Goal: Task Accomplishment & Management: Manage account settings

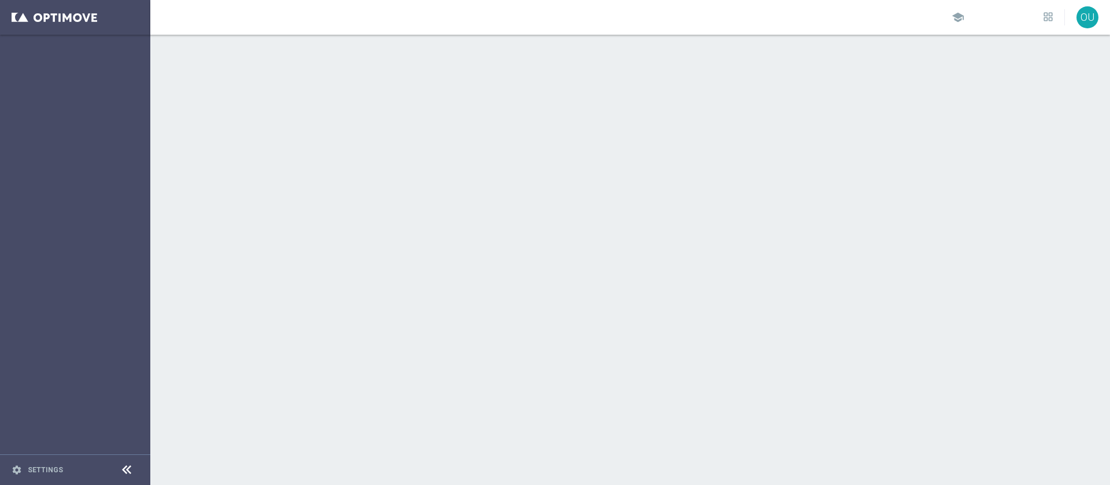
click at [120, 210] on sidenavbar "settings Settings" at bounding box center [75, 242] width 150 height 485
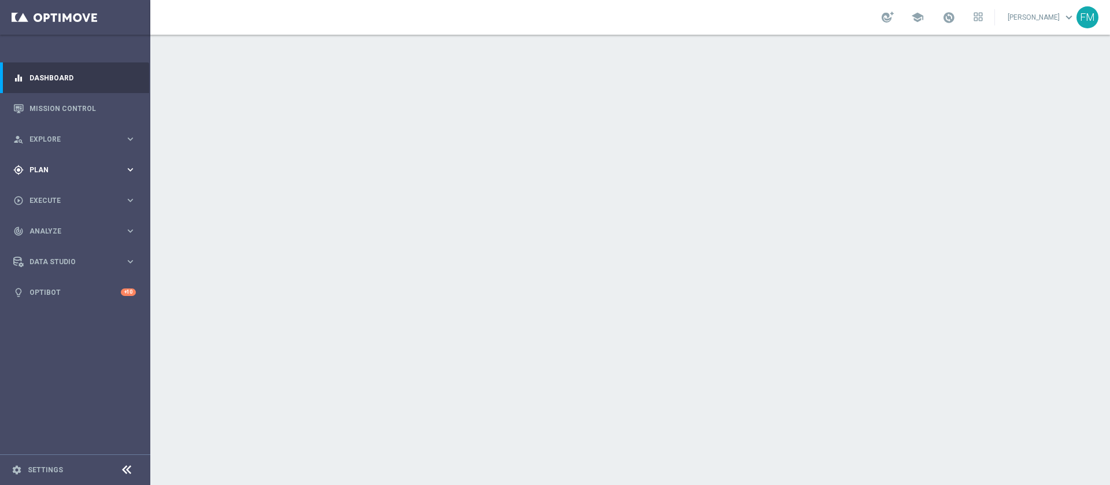
click at [113, 172] on span "Plan" at bounding box center [76, 170] width 95 height 7
click at [49, 194] on link "Target Groups" at bounding box center [75, 193] width 90 height 9
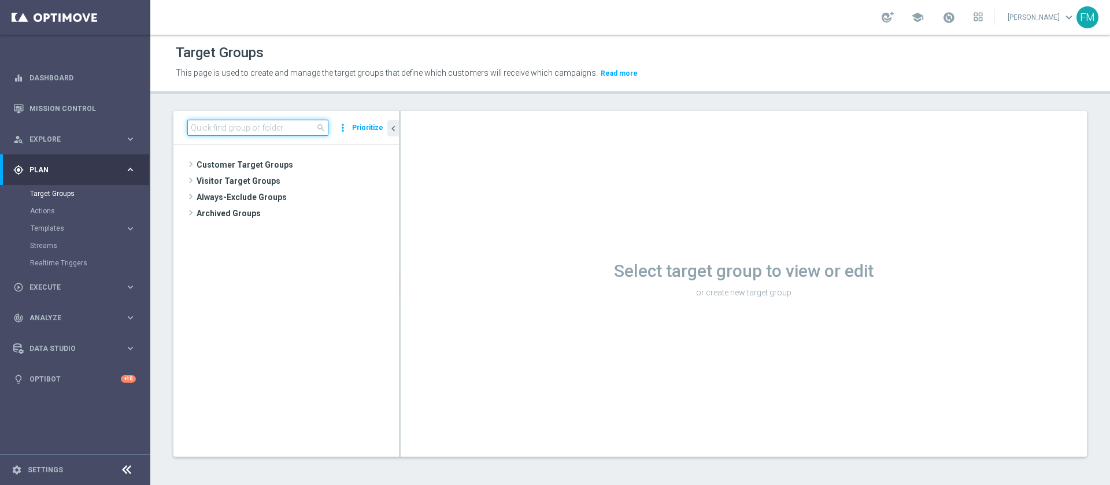
click at [231, 124] on input at bounding box center [257, 128] width 141 height 16
paste input "Giocanti Talent M-1 non Active mtd"
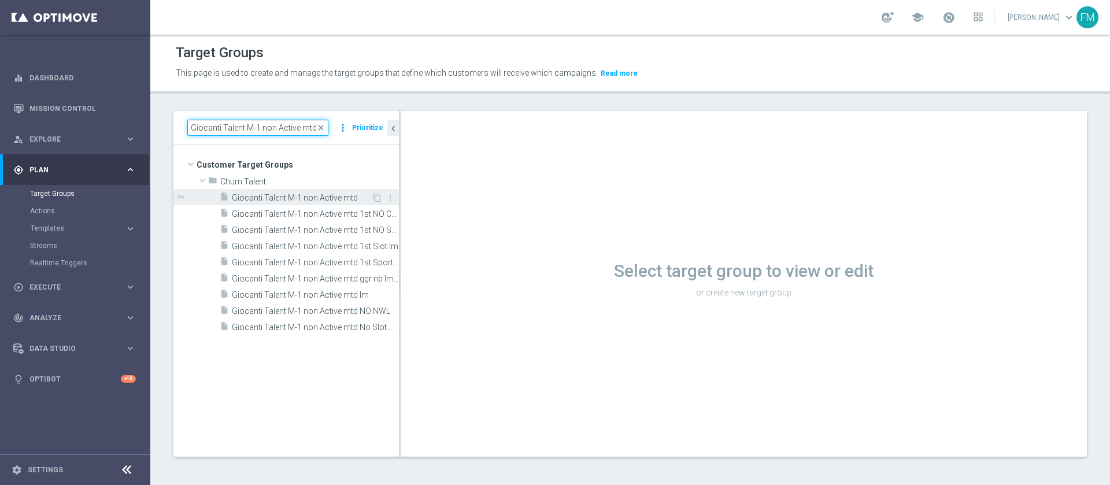
type input "Giocanti Talent M-1 non Active mtd"
click at [322, 195] on span "Giocanti Talent M-1 non Active mtd" at bounding box center [301, 198] width 139 height 10
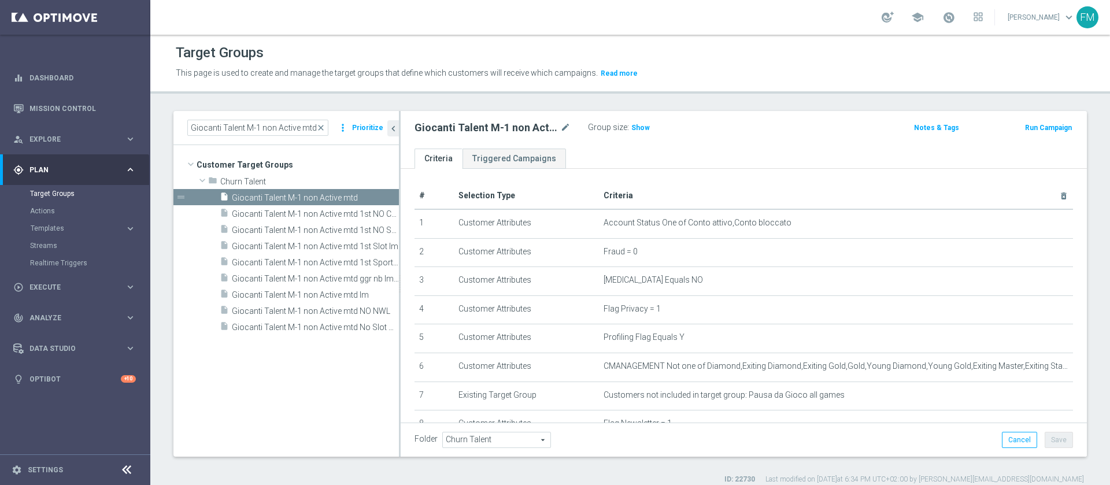
scroll to position [291, 0]
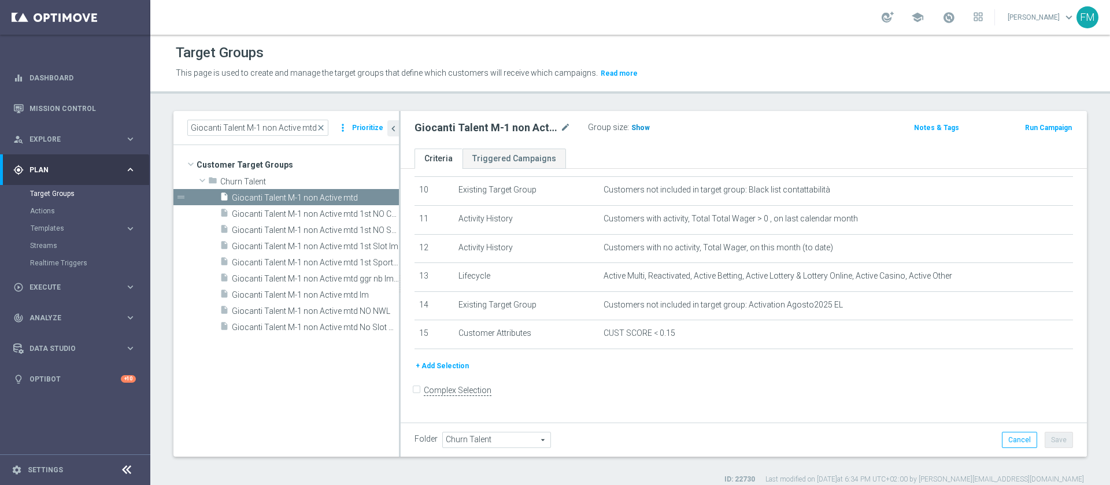
click at [636, 131] on span "Show" at bounding box center [640, 128] width 19 height 8
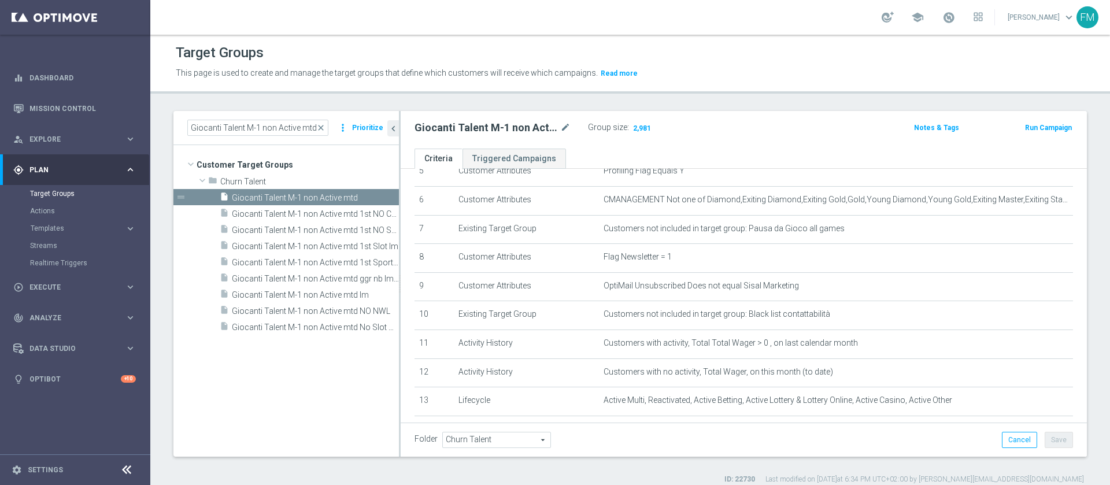
scroll to position [224, 0]
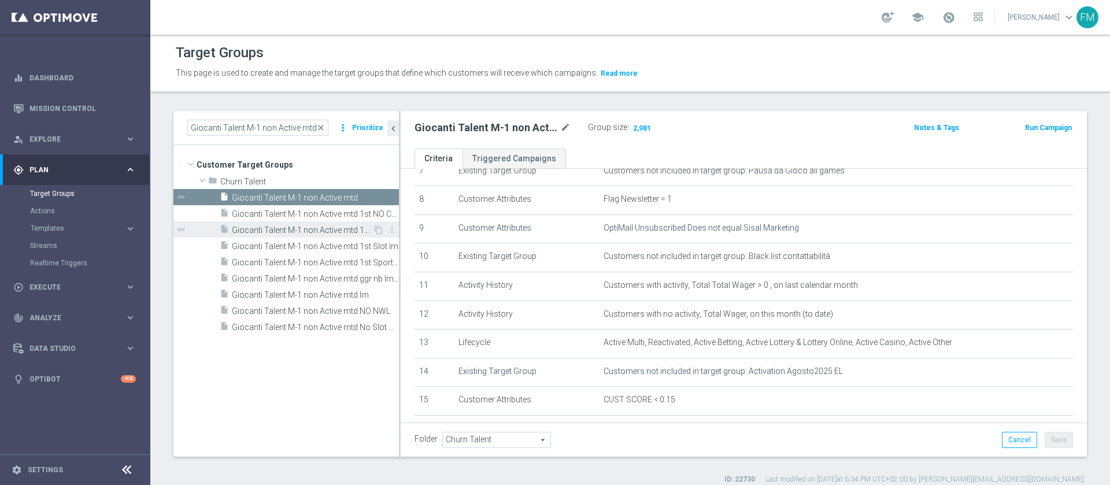
click at [343, 234] on span "Giocanti Talent M-1 non Active mtd 1st NO Sport lm" at bounding box center [302, 230] width 141 height 10
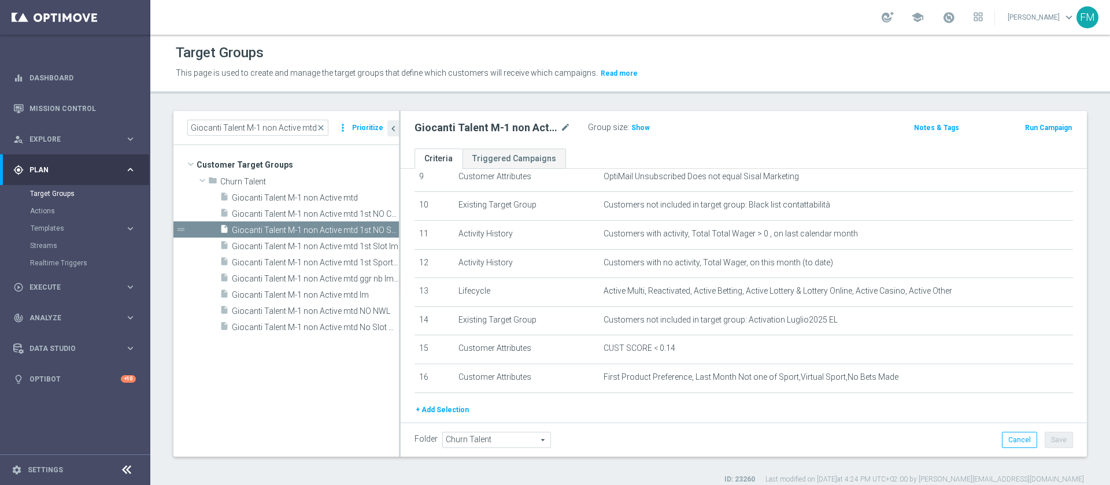
scroll to position [48, 0]
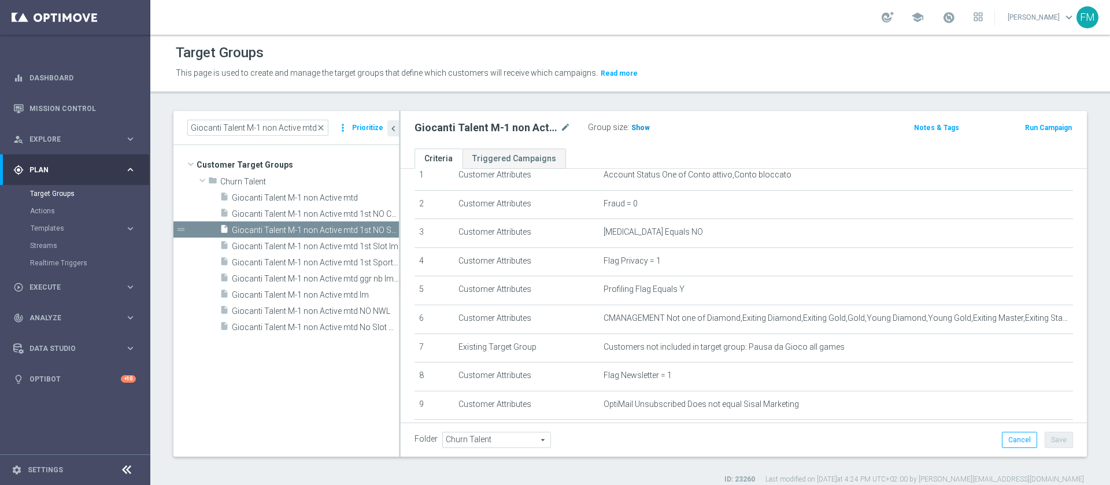
click at [633, 126] on span "Show" at bounding box center [640, 128] width 19 height 8
click at [781, 128] on div "Giocanti Talent M-1 non Active mtd 1st NO Sport lm mode_edit Group size : 319" at bounding box center [631, 129] width 450 height 19
click at [564, 129] on icon "mode_edit" at bounding box center [565, 128] width 10 height 14
click at [782, 146] on div "Giocanti Talent M-1 non Active mtd 1st NO Sport lm mode_edit Group size : 319 N…" at bounding box center [744, 130] width 686 height 38
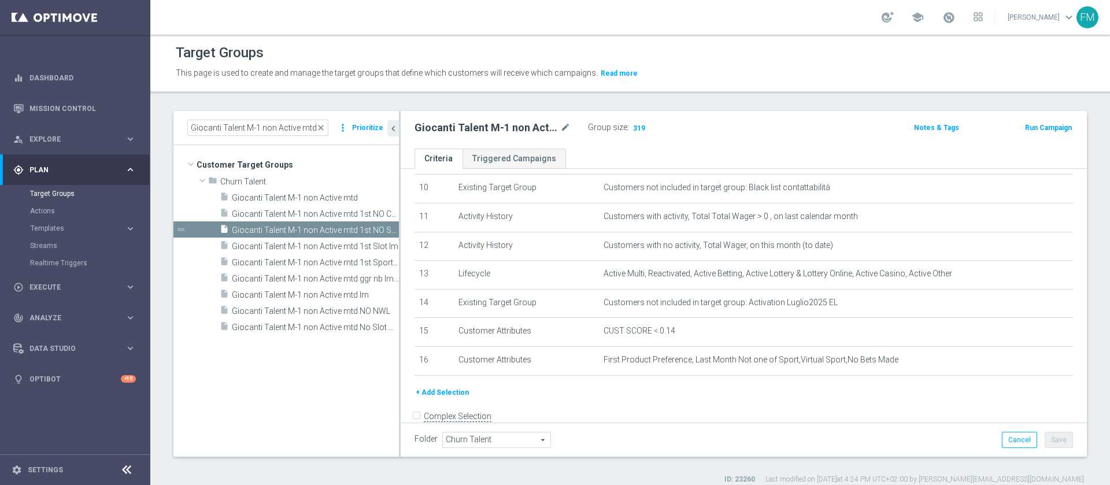
scroll to position [294, 0]
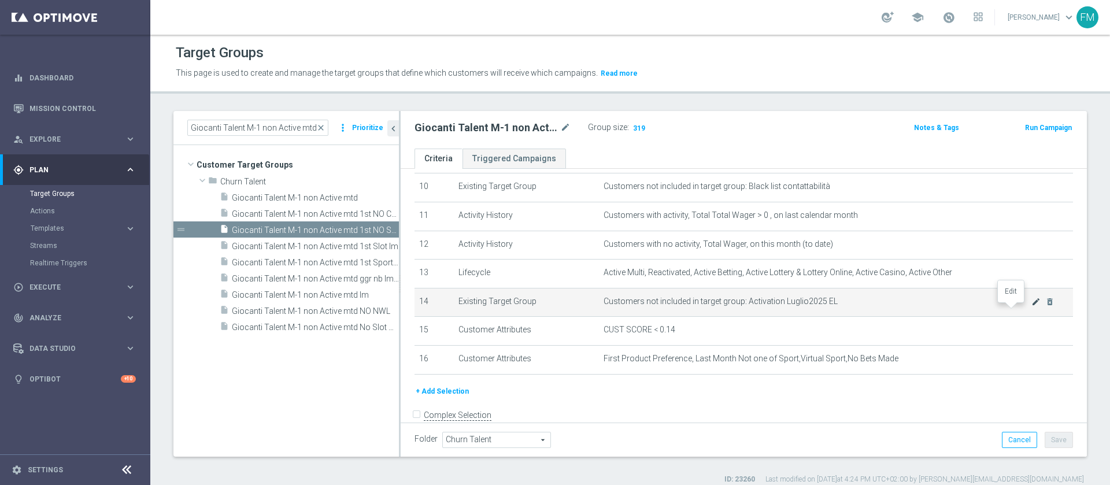
click at [1031, 306] on icon "mode_edit" at bounding box center [1035, 301] width 9 height 9
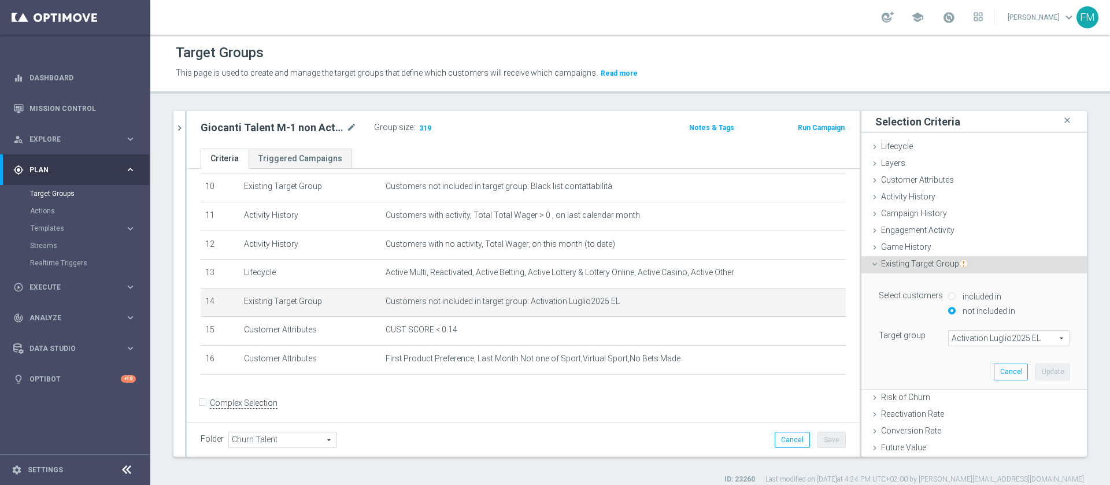
click at [1007, 331] on span "Activation Luglio2025 EL" at bounding box center [1009, 338] width 120 height 15
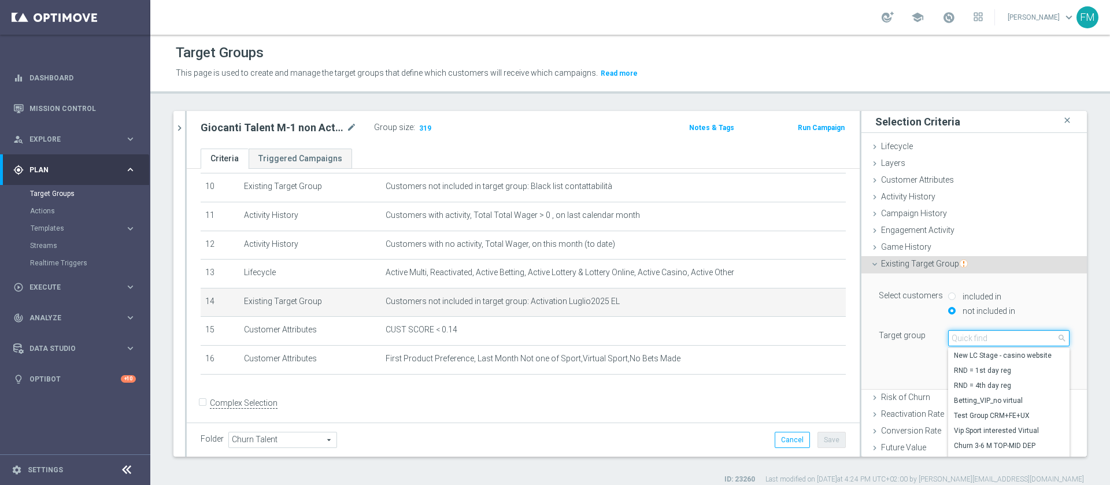
click at [1007, 331] on input "search" at bounding box center [1008, 338] width 121 height 16
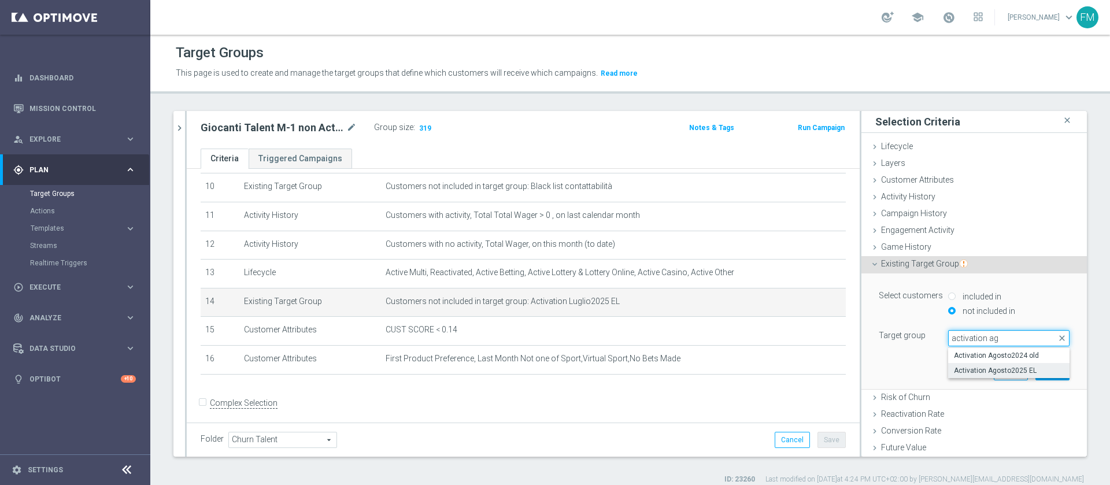
type input "activation ag"
click at [999, 366] on span "Activation Agosto2025 EL" at bounding box center [1009, 370] width 110 height 9
type input "Activation Agosto2025 EL"
click at [1035, 367] on button "Update" at bounding box center [1052, 372] width 34 height 16
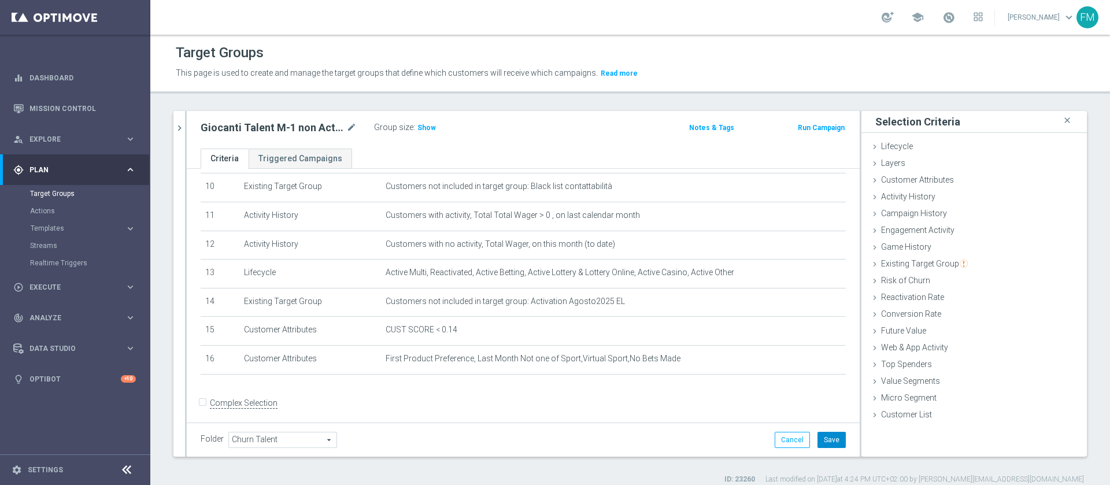
click at [824, 434] on button "Save" at bounding box center [832, 440] width 28 height 16
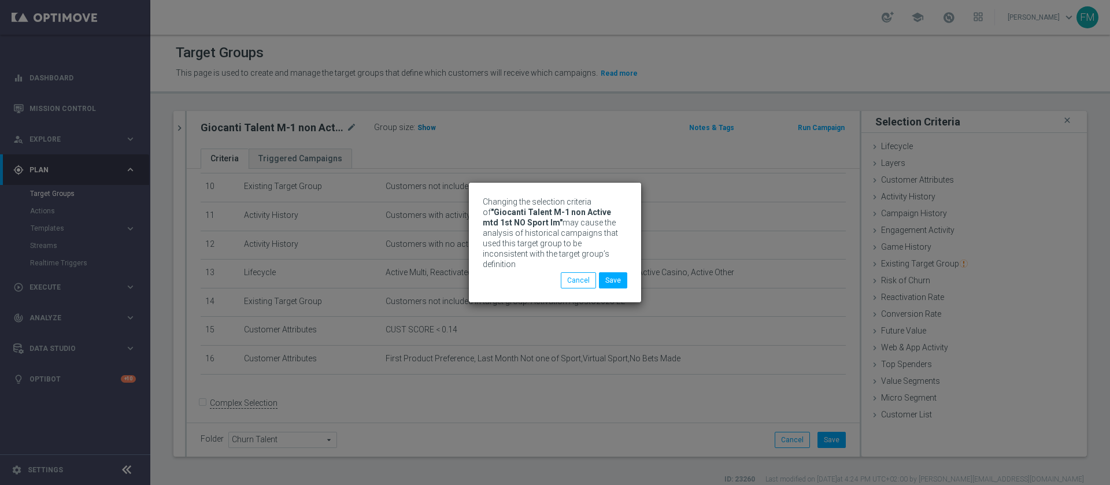
click at [426, 129] on body "Changing the selection criteria of "Giocanti Talent M-1 non Active mtd 1st NO S…" at bounding box center [555, 242] width 1110 height 485
click at [614, 278] on button "Save" at bounding box center [613, 280] width 28 height 16
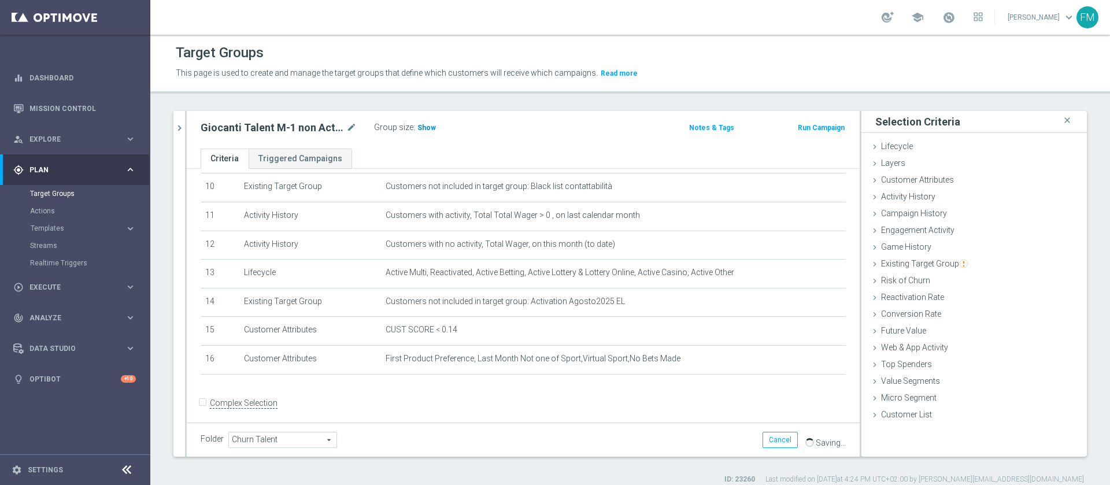
click at [425, 130] on span "Show" at bounding box center [426, 128] width 19 height 8
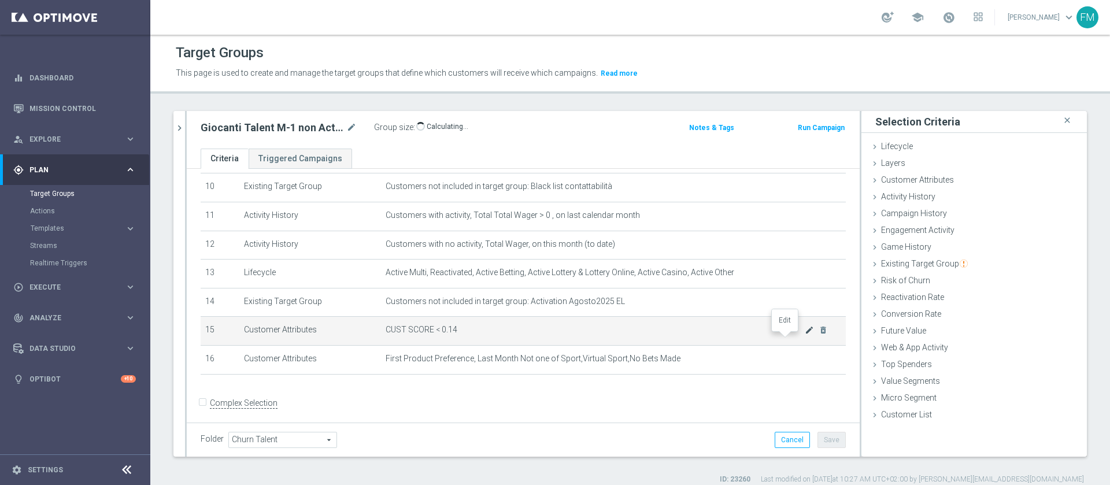
click at [805, 335] on icon "mode_edit" at bounding box center [809, 329] width 9 height 9
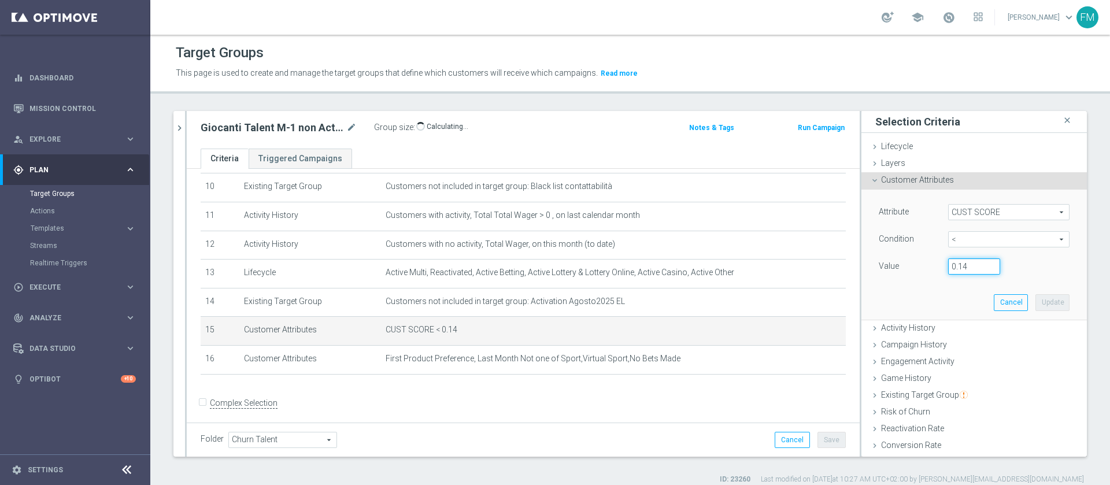
click at [960, 264] on input "0.14" at bounding box center [974, 266] width 52 height 16
type input "0.15"
click at [1035, 303] on button "Update" at bounding box center [1052, 302] width 34 height 16
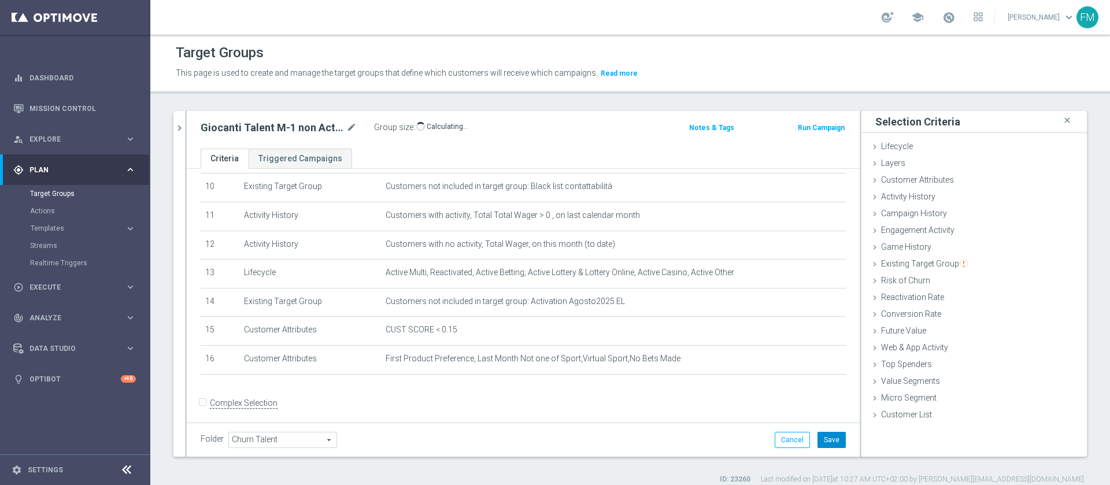
click at [824, 445] on button "Save" at bounding box center [832, 440] width 28 height 16
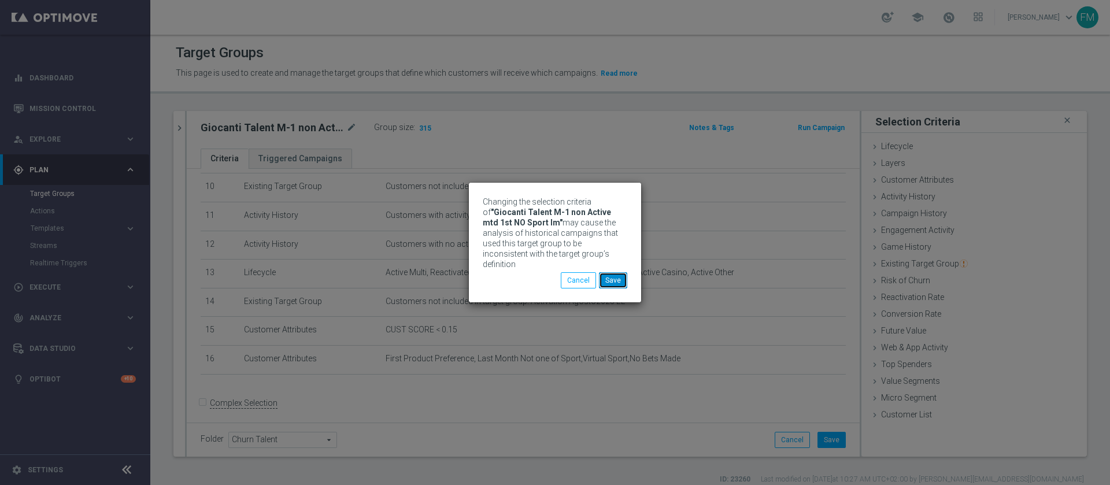
click at [616, 276] on button "Save" at bounding box center [613, 280] width 28 height 16
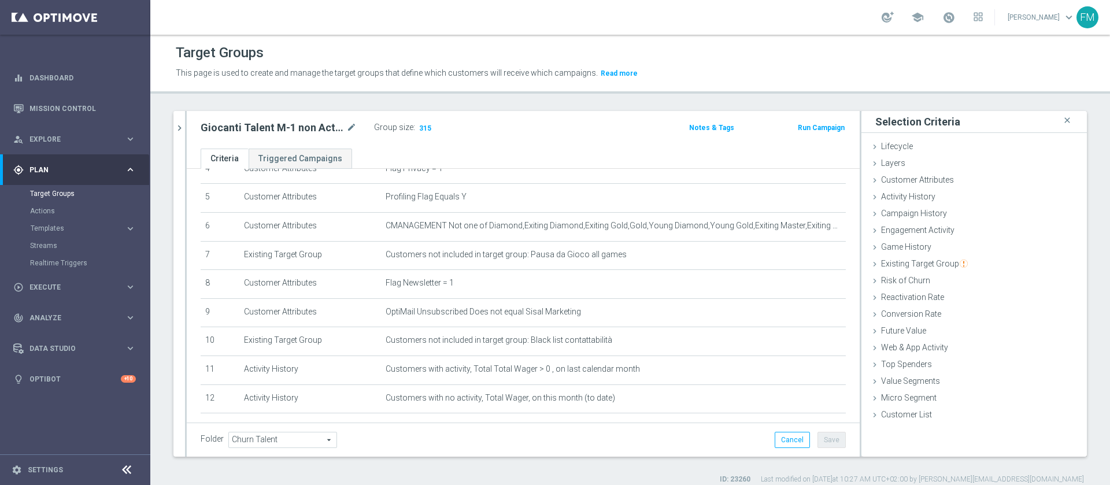
scroll to position [206, 0]
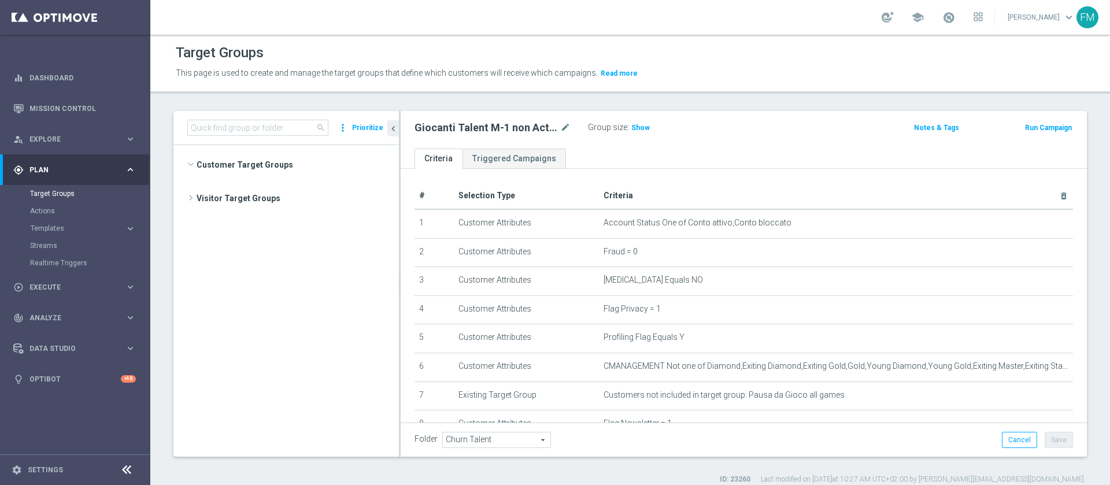
scroll to position [581, 0]
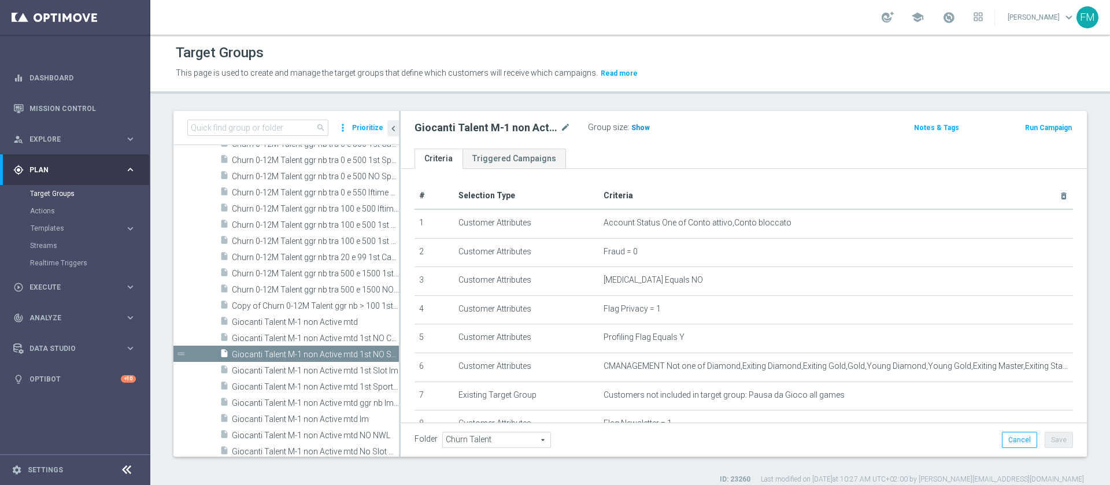
click at [642, 127] on span "Show" at bounding box center [640, 128] width 19 height 8
click at [322, 325] on span "Giocanti Talent M-1 non Active mtd" at bounding box center [301, 322] width 139 height 10
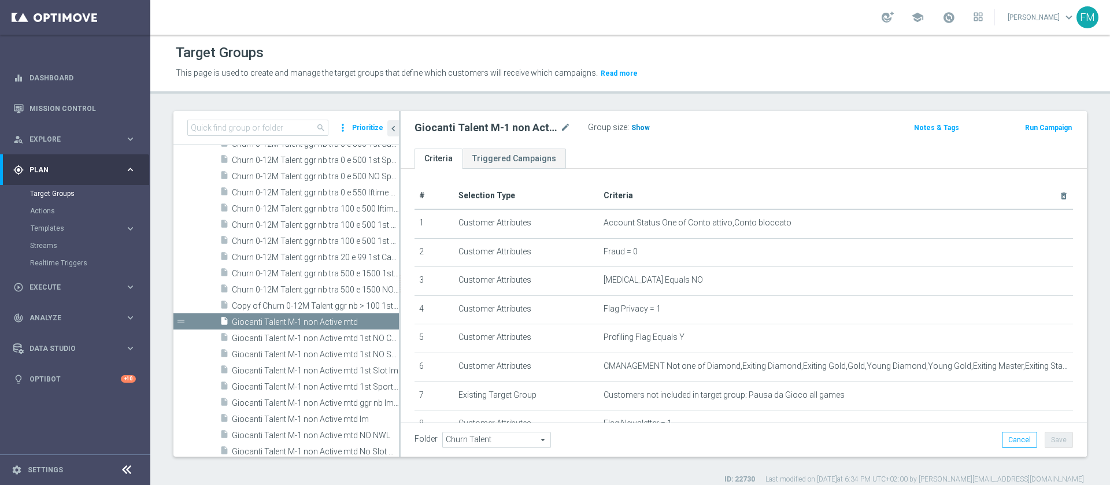
click at [634, 134] on h3 "Show" at bounding box center [640, 127] width 21 height 13
click at [569, 121] on icon "mode_edit" at bounding box center [565, 128] width 10 height 14
paste input "Churn 0-12M Talent ggr nb > 1500 NO Sport lftime"
click at [291, 122] on input at bounding box center [257, 128] width 141 height 16
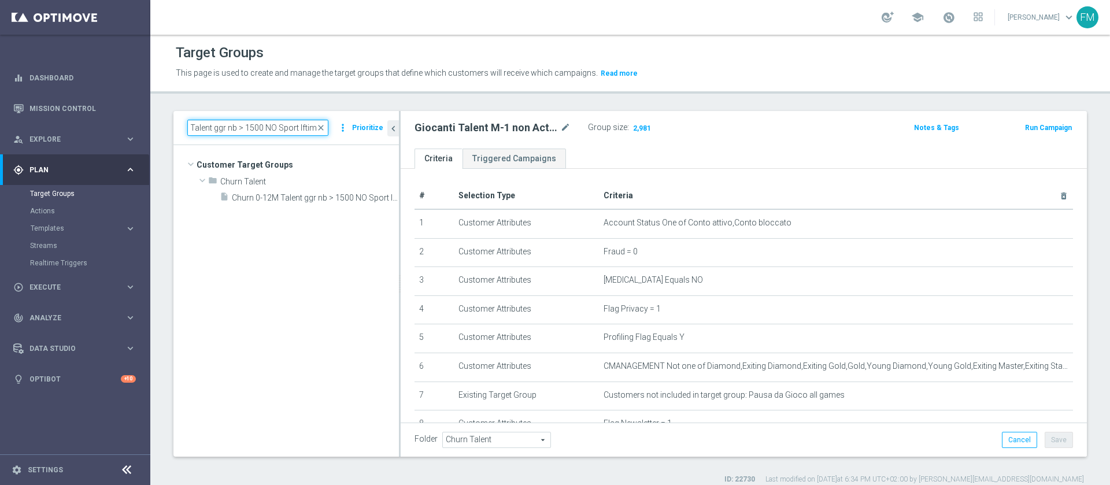
click at [260, 125] on input "Churn 0-12M Talent ggr nb > 1500 NO Sport lftime" at bounding box center [257, 128] width 141 height 16
click at [279, 131] on input "Churn 0-12M Talent ggr nb >0 NO Sport lftime" at bounding box center [257, 128] width 141 height 16
type input "Churn 0-12M Talent gNO Sport lftime"
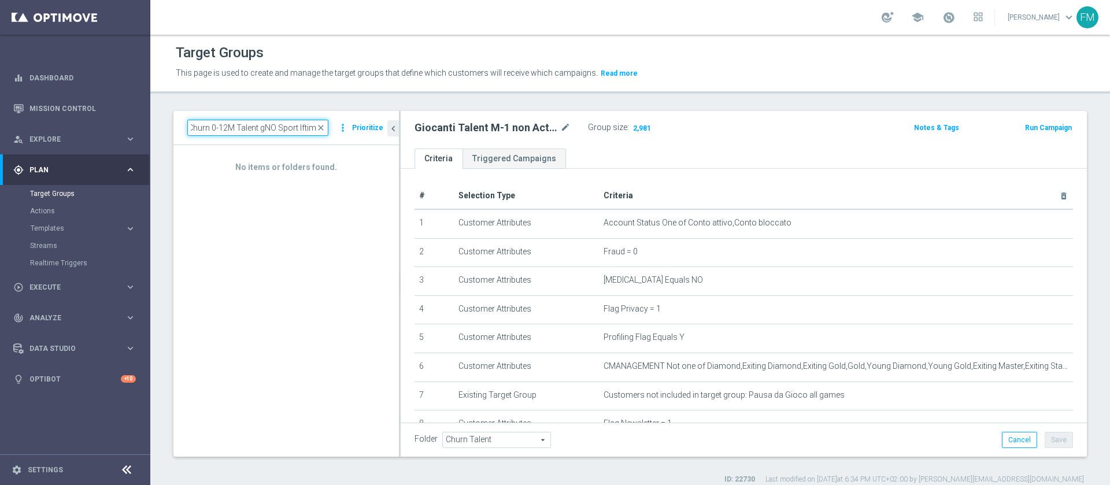
scroll to position [0, 0]
click at [320, 125] on span "close" at bounding box center [320, 127] width 9 height 9
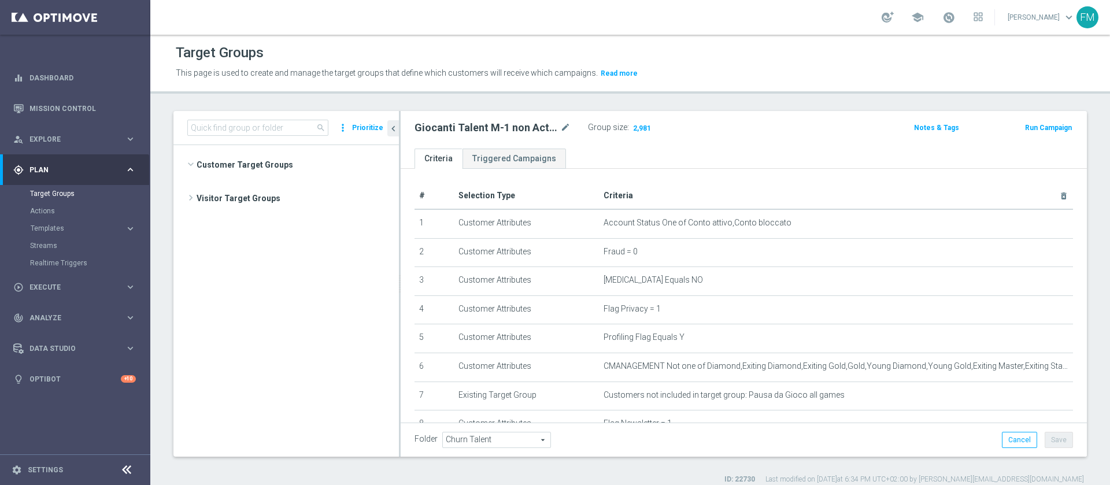
scroll to position [551, 0]
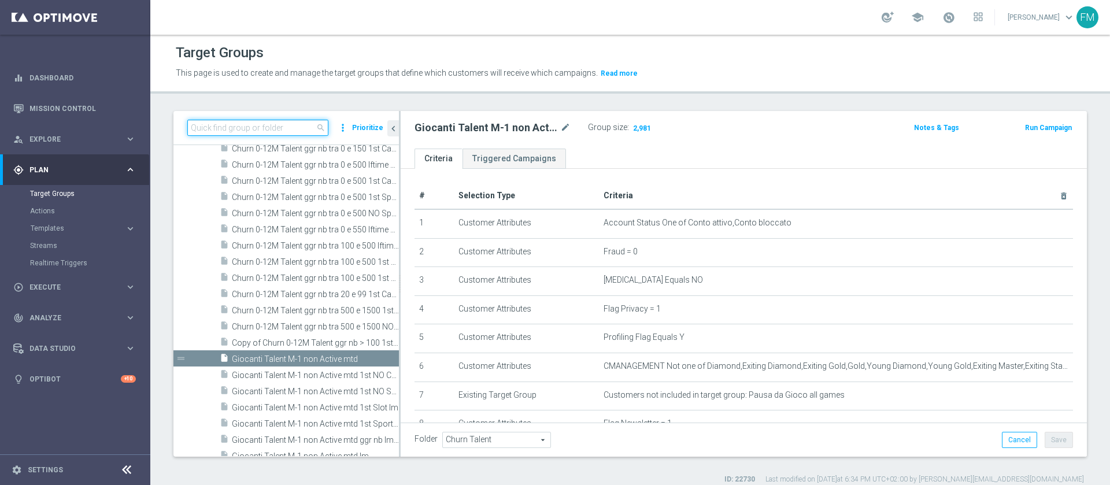
click at [258, 132] on input at bounding box center [257, 128] width 141 height 16
paste input "Churn 0-12M Silver ggr nb tra 0 e 55 1st NO Sport"
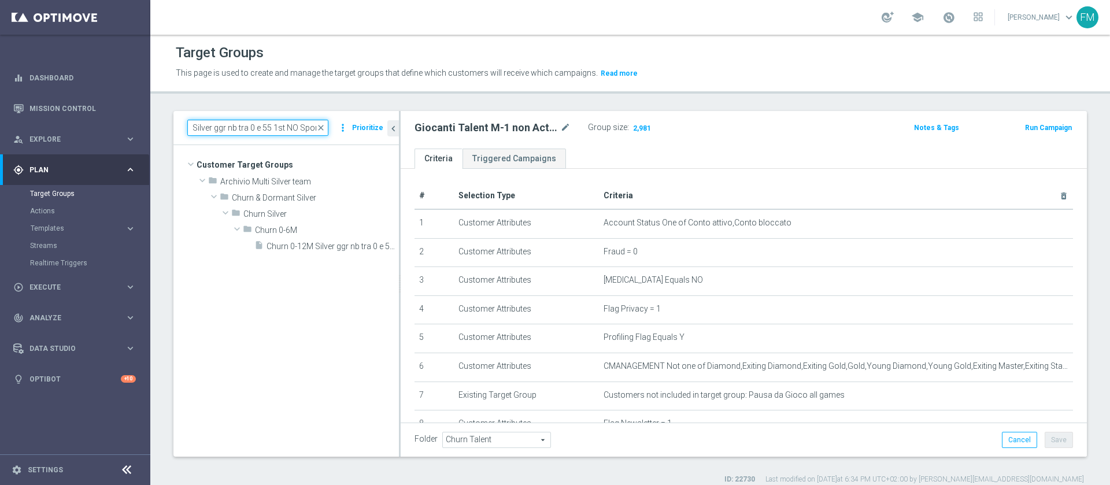
scroll to position [0, 0]
type input "Churn 0-12M Silver ggr nb tra 0 e 55 1st NO Sport"
click at [292, 250] on span "Churn 0-12M Silver ggr nb tra 0 e 55 1st NO Sport" at bounding box center [320, 247] width 106 height 10
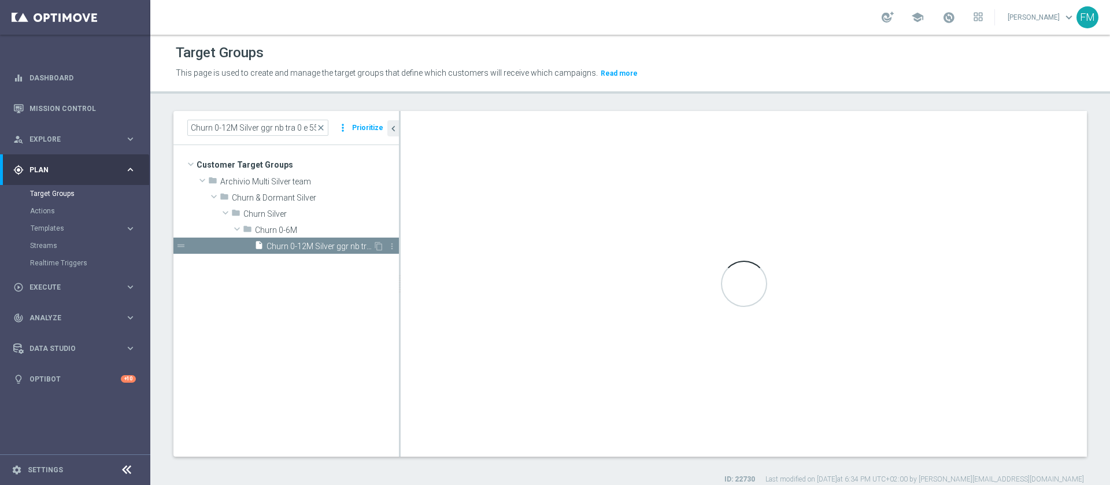
type input "Churn 0-6M"
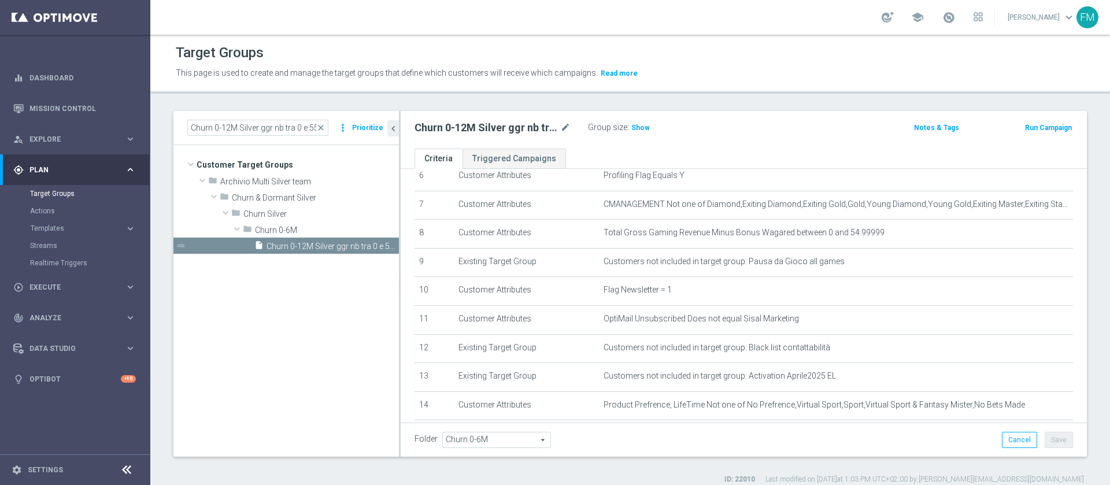
scroll to position [261, 0]
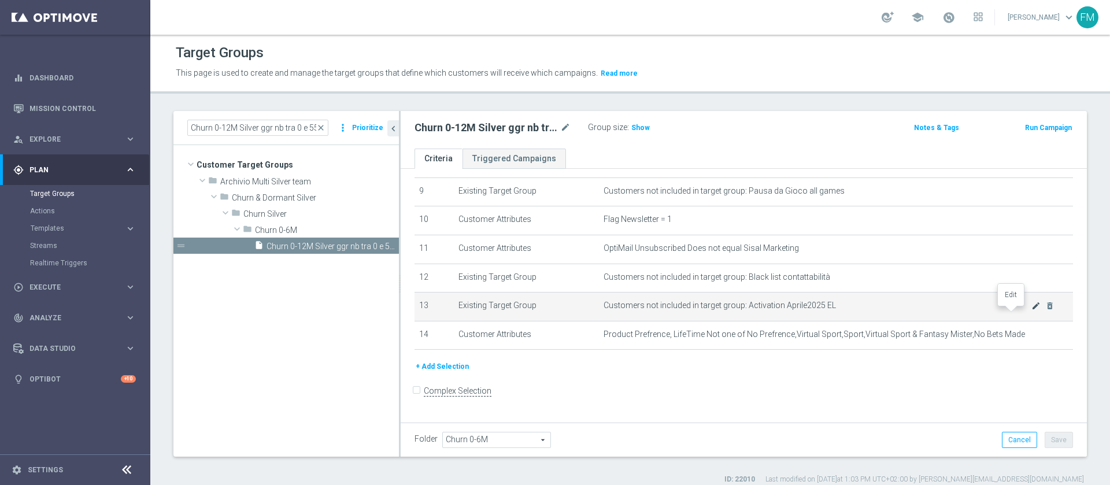
click at [1031, 310] on icon "mode_edit" at bounding box center [1035, 305] width 9 height 9
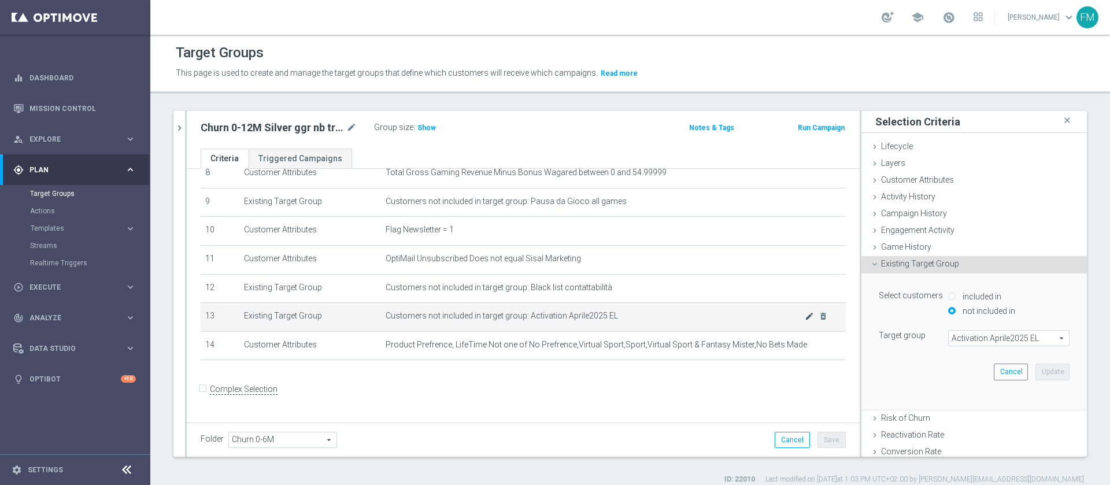
scroll to position [249, 0]
click at [973, 336] on span "Activation Aprile2025 EL" at bounding box center [1009, 338] width 120 height 15
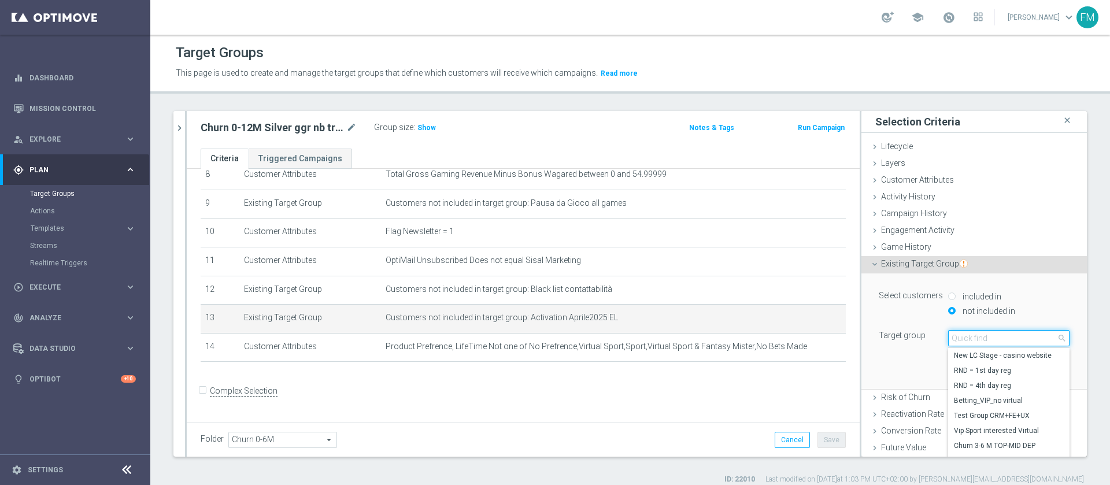
click at [973, 336] on input "search" at bounding box center [1008, 338] width 121 height 16
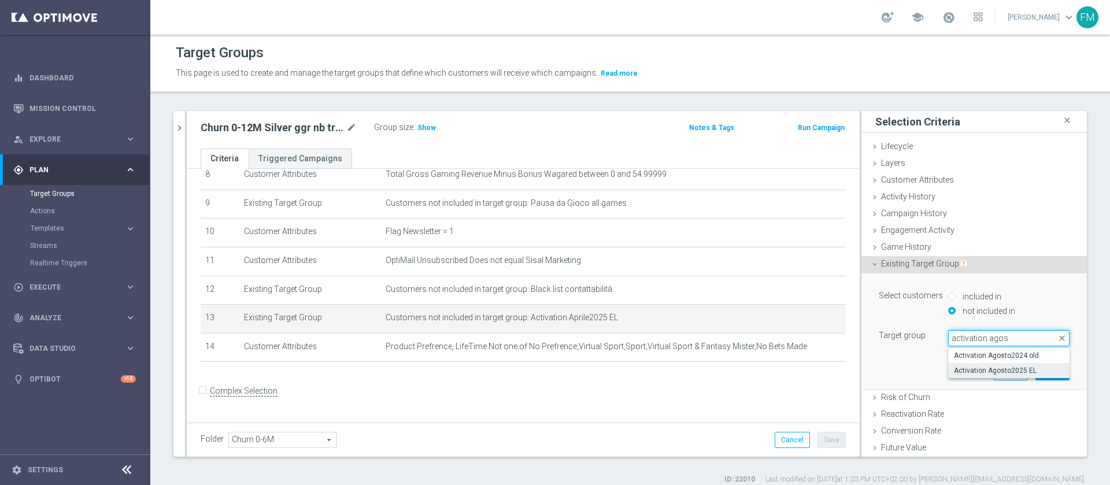
type input "activation agos"
click at [973, 367] on span "Activation Agosto2025 EL" at bounding box center [1009, 370] width 110 height 9
type input "Activation Agosto2025 EL"
click at [1035, 367] on button "Update" at bounding box center [1052, 372] width 34 height 16
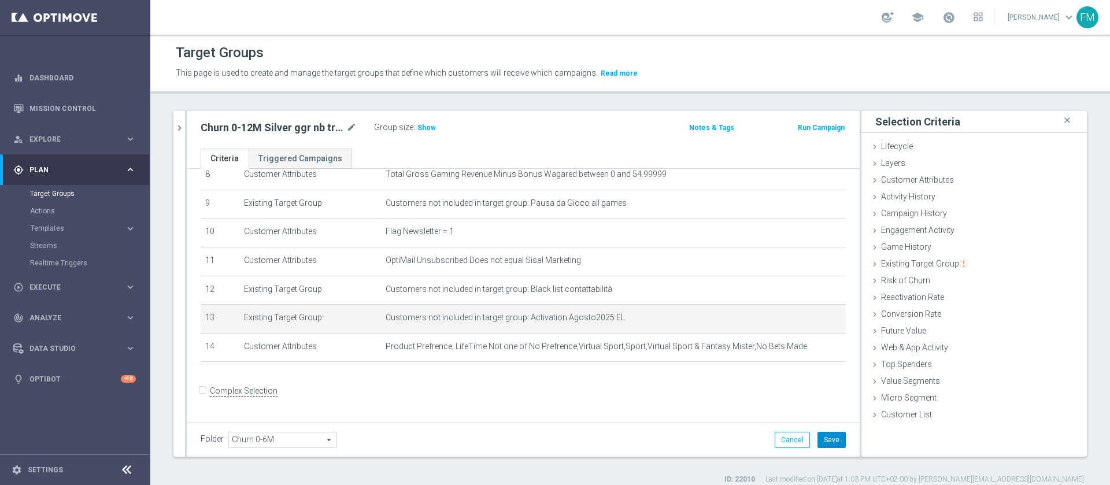
click at [818, 434] on button "Save" at bounding box center [832, 440] width 28 height 16
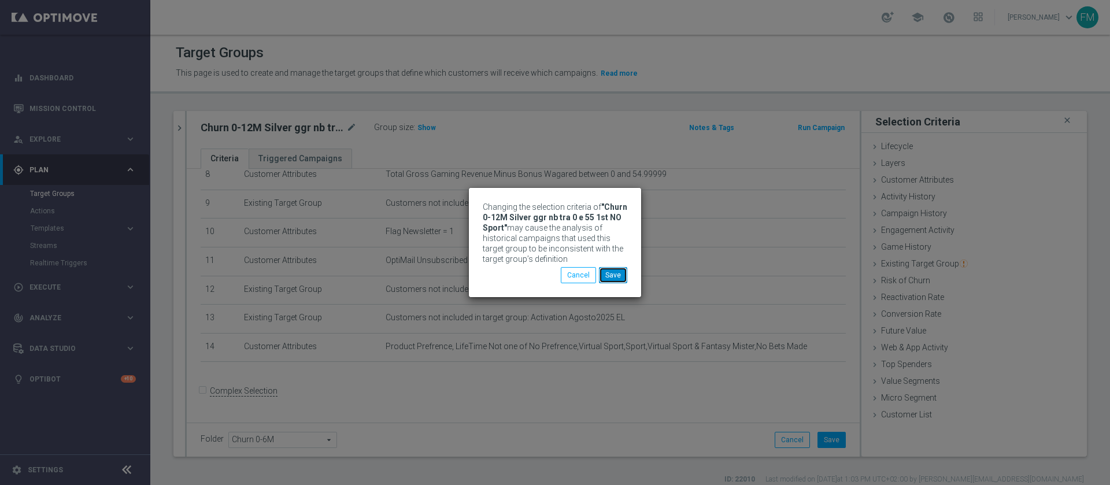
click at [606, 272] on button "Save" at bounding box center [613, 275] width 28 height 16
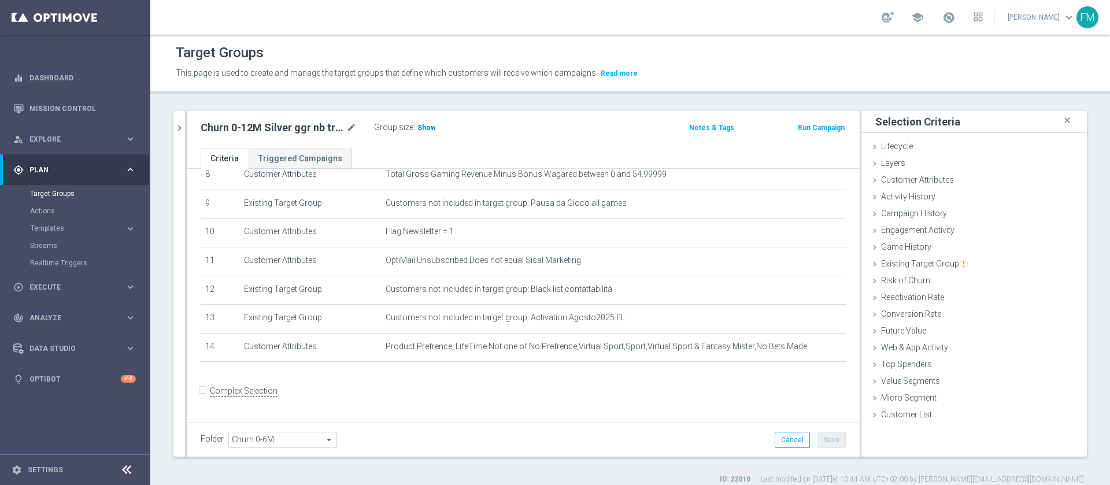
click at [423, 125] on span "Show" at bounding box center [426, 128] width 19 height 8
click at [348, 126] on icon "mode_edit" at bounding box center [351, 128] width 10 height 14
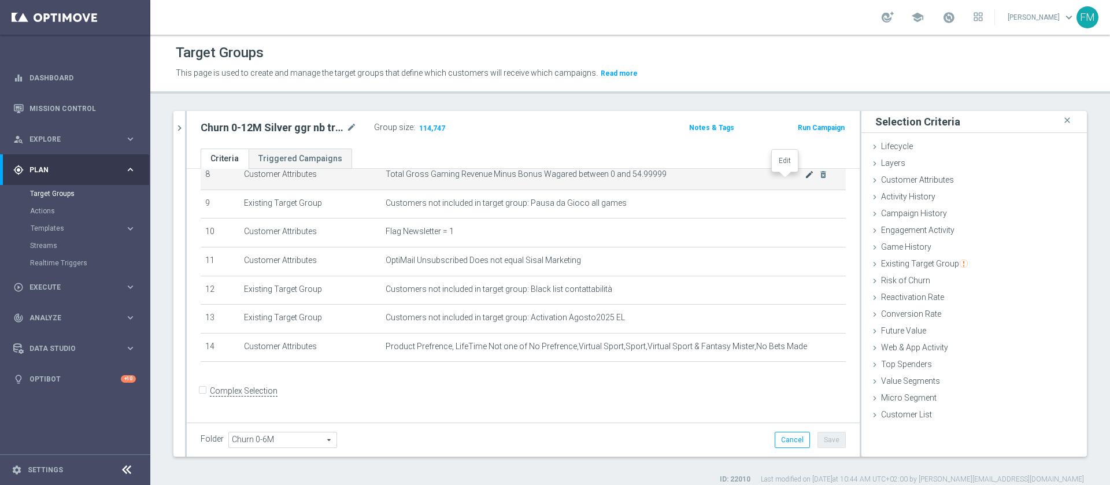
click at [805, 178] on icon "mode_edit" at bounding box center [809, 174] width 9 height 9
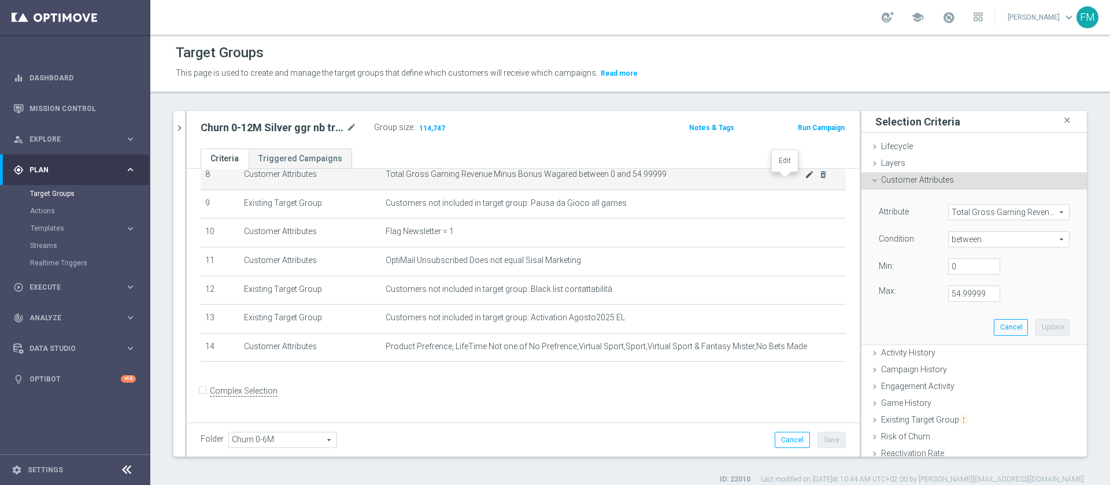
click at [805, 175] on icon "mode_edit" at bounding box center [809, 174] width 9 height 9
click at [1024, 235] on span "between" at bounding box center [1009, 239] width 120 height 15
click at [969, 326] on label ">=" at bounding box center [1008, 331] width 121 height 15
type input ">="
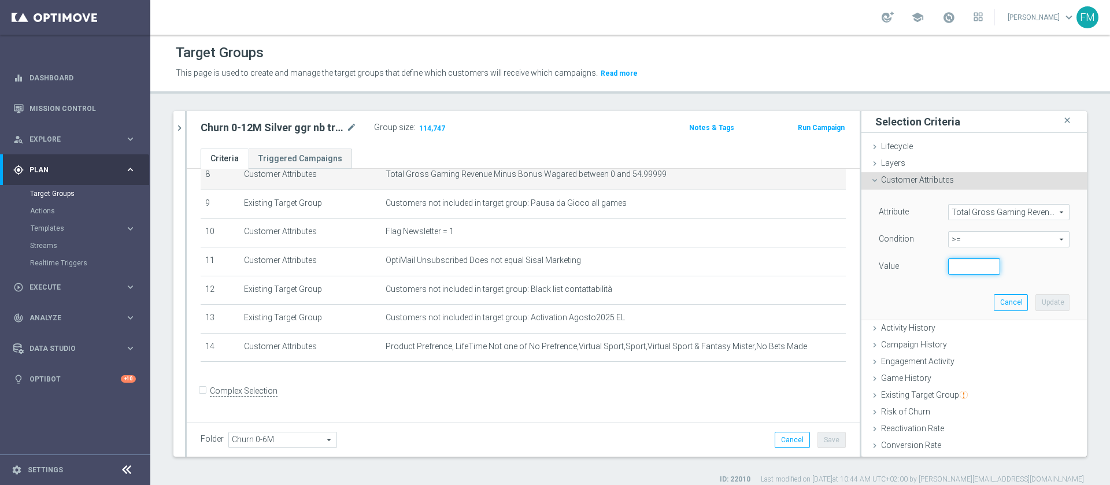
click at [948, 264] on input "number" at bounding box center [974, 266] width 52 height 16
type input "0"
click at [1035, 299] on button "Update" at bounding box center [1052, 302] width 34 height 16
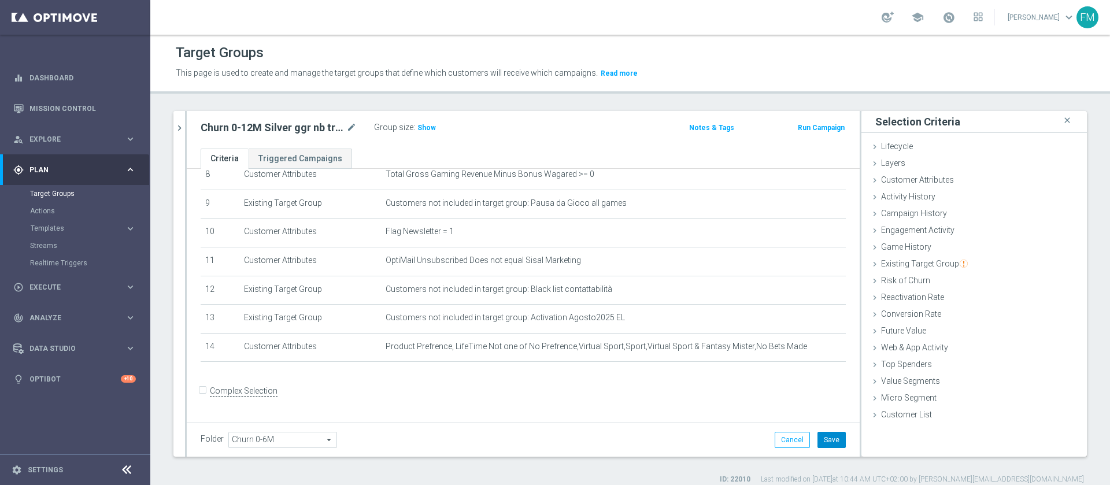
click at [821, 447] on button "Save" at bounding box center [832, 440] width 28 height 16
click at [422, 127] on body "equalizer Dashboard Mission Control" at bounding box center [555, 242] width 1110 height 485
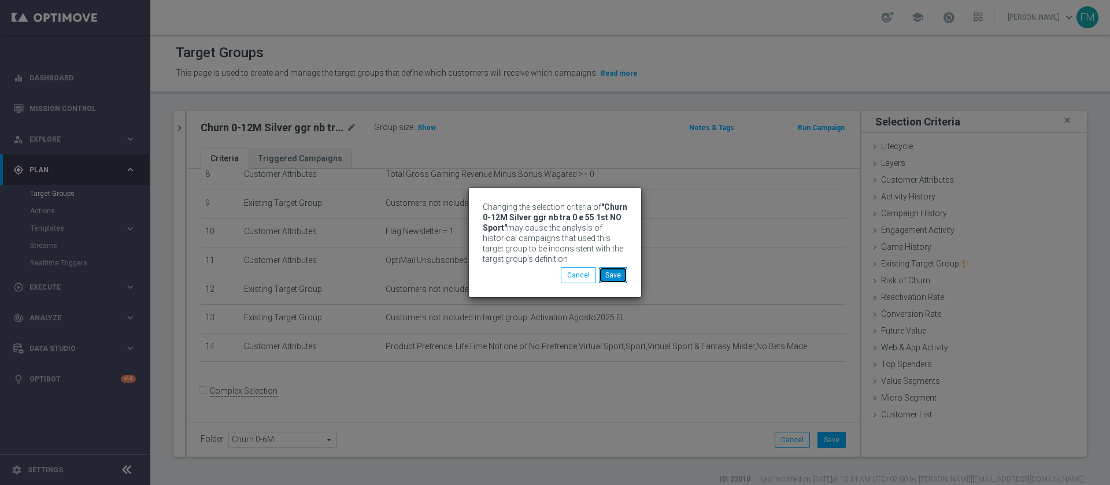
click at [619, 271] on button "Save" at bounding box center [613, 275] width 28 height 16
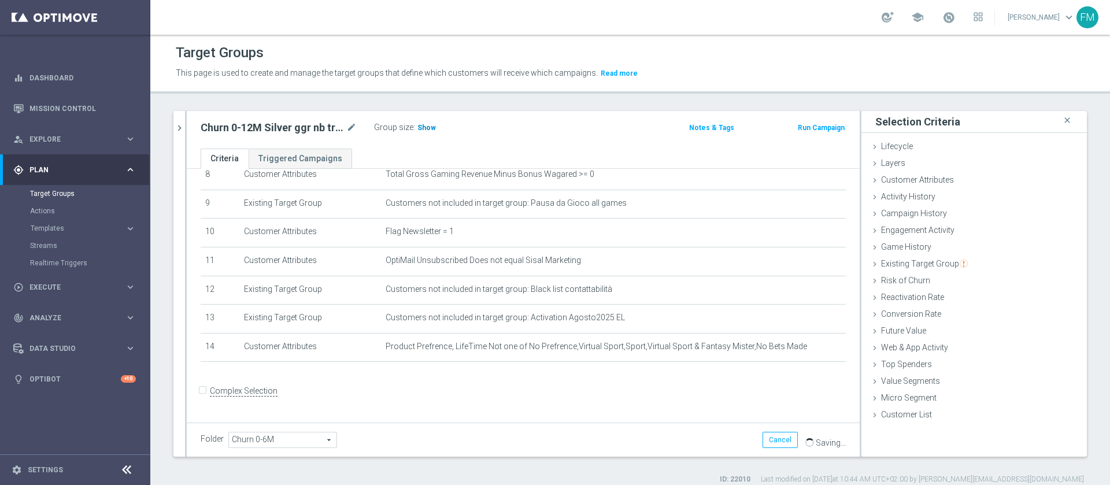
click at [423, 128] on span "Show" at bounding box center [426, 128] width 19 height 8
click at [346, 123] on icon "mode_edit" at bounding box center [351, 128] width 10 height 14
click at [306, 131] on input "Churn 0-12M Silver ggr nb tra 0 e 55 1st NO Sport" at bounding box center [279, 129] width 156 height 16
type input "Churn 0-12M Silver ggr nb > 0 1st NO Sport"
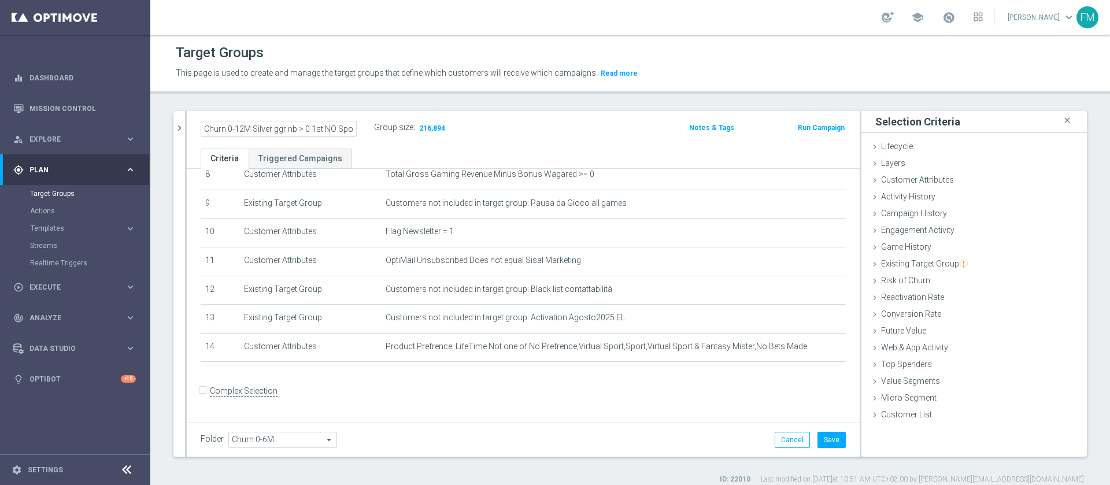
click at [518, 136] on div "Churn 0-12M Silver ggr nb > 0 1st NO Sport Group size : 216,894" at bounding box center [413, 129] width 442 height 19
click at [821, 439] on button "Save" at bounding box center [832, 440] width 28 height 16
click at [349, 125] on icon "mode_edit" at bounding box center [351, 128] width 10 height 14
click at [353, 124] on icon "mode_edit" at bounding box center [351, 128] width 10 height 14
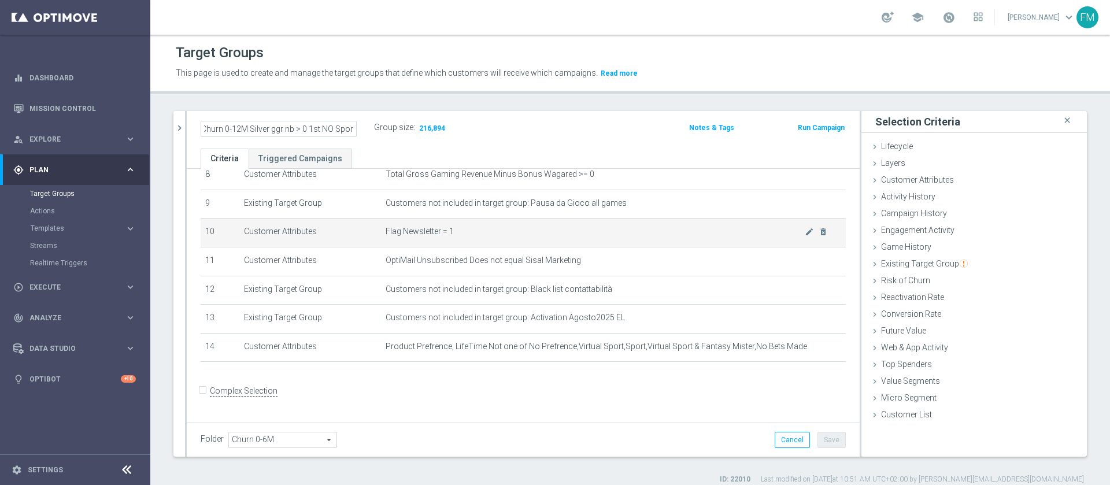
scroll to position [0, 0]
click at [631, 224] on td "Flag Newsletter = 1 mode_edit delete_forever" at bounding box center [613, 233] width 465 height 29
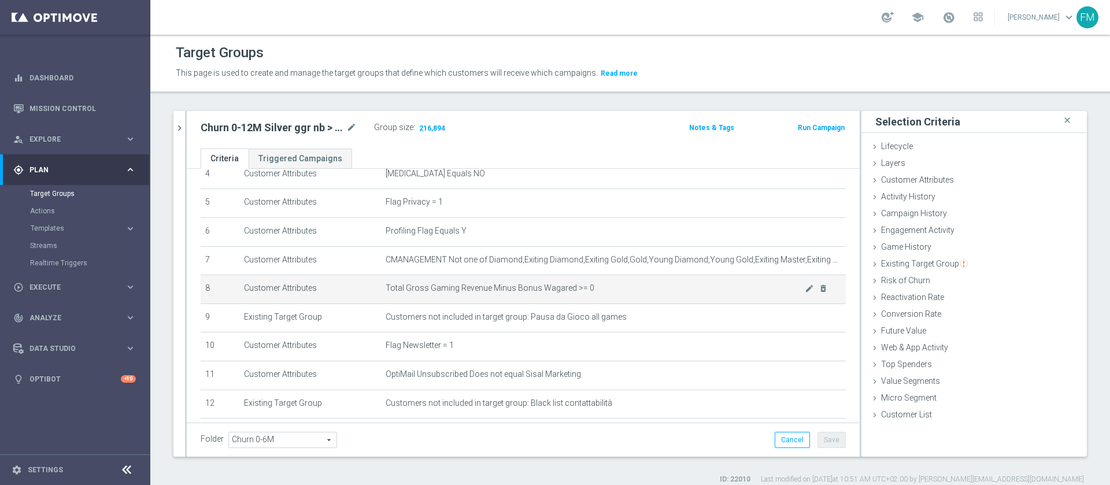
scroll to position [132, 0]
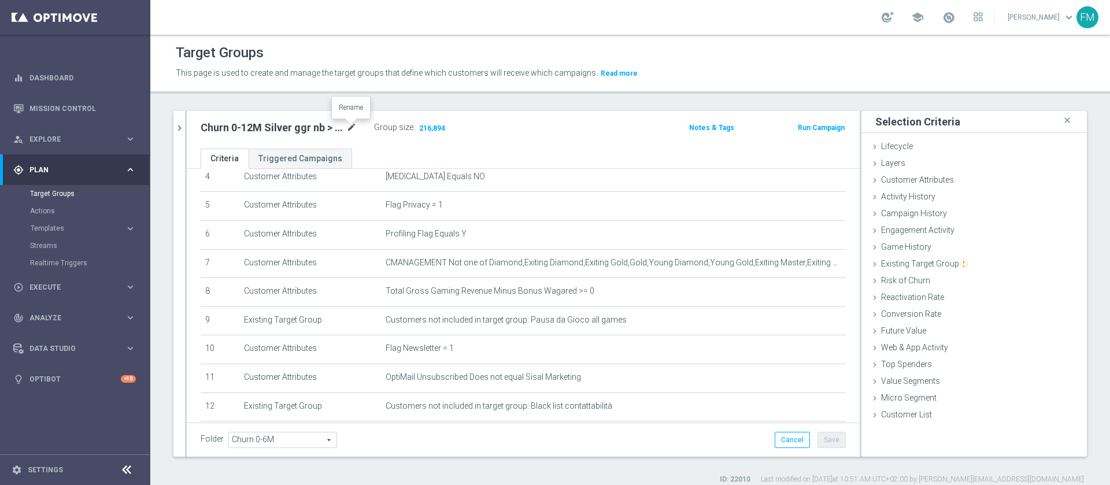
click at [348, 130] on icon "mode_edit" at bounding box center [351, 128] width 10 height 14
click at [267, 127] on input "Churn 0-12M Silver ggr nb > 0 1st NO Sport" at bounding box center [279, 129] width 156 height 16
type input "Churn 0-12M Talent ggr nb > 0 1st NO Sport"
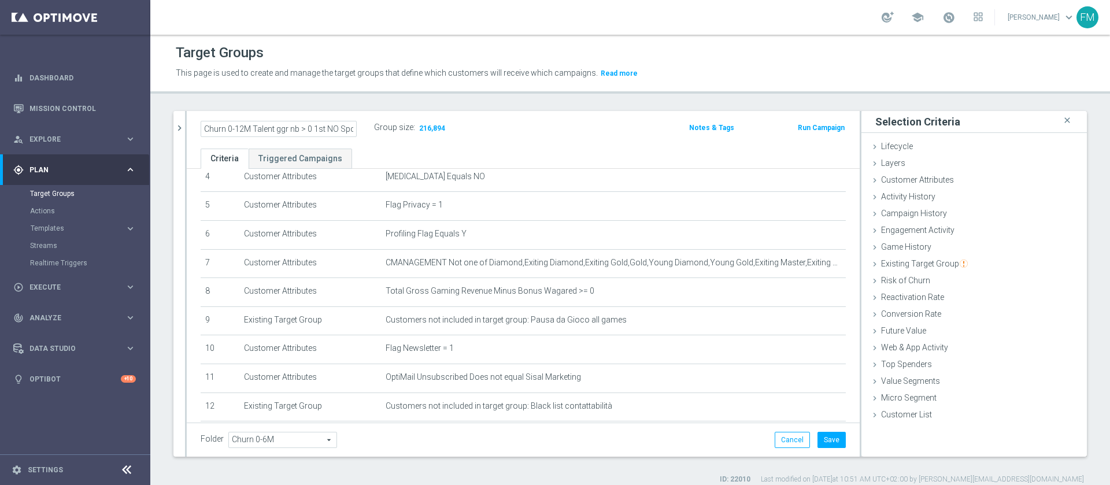
click at [493, 142] on div "Churn 0-12M Talent ggr nb > 0 1st NO Sport Group size : 216,894 Notes & Tags Ru…" at bounding box center [523, 130] width 673 height 38
click at [827, 441] on button "Save" at bounding box center [832, 440] width 28 height 16
click at [354, 139] on div "Churn 0-12M Talent ggr nb > 0 1st NO Sport mode_edit Group size : 216,894 Notes…" at bounding box center [523, 130] width 673 height 38
click at [350, 125] on icon "mode_edit" at bounding box center [351, 128] width 10 height 14
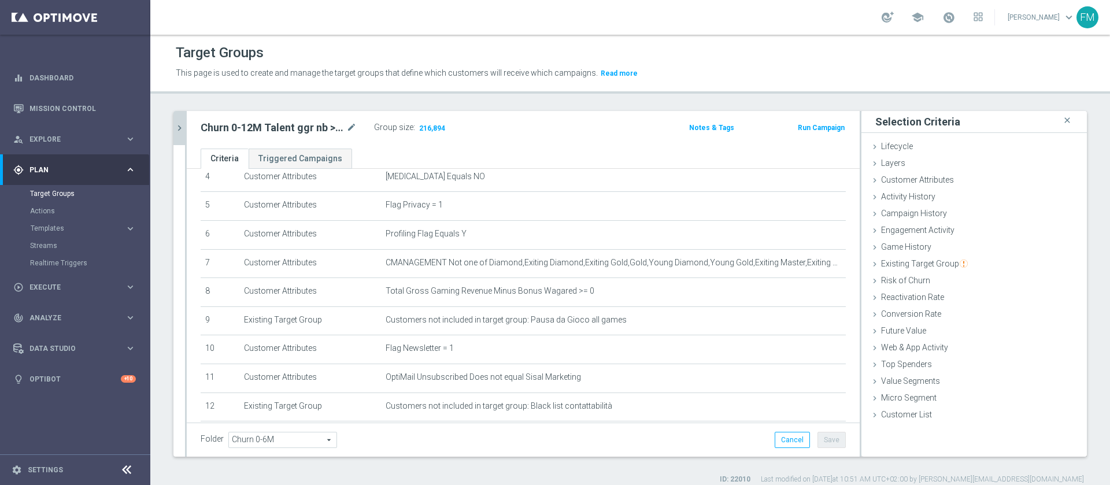
click at [176, 124] on icon "chevron_right" at bounding box center [179, 128] width 11 height 11
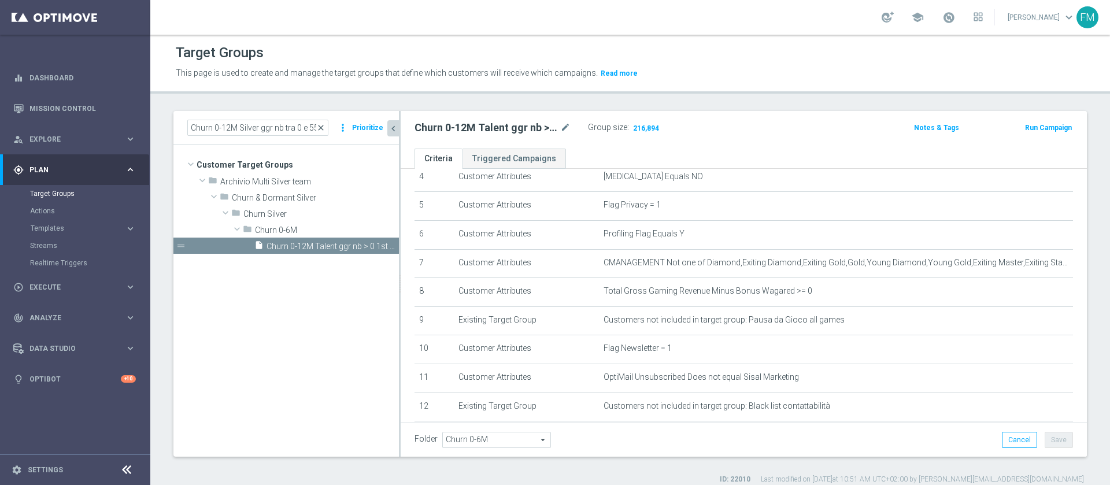
click at [323, 124] on span "close" at bounding box center [320, 127] width 9 height 9
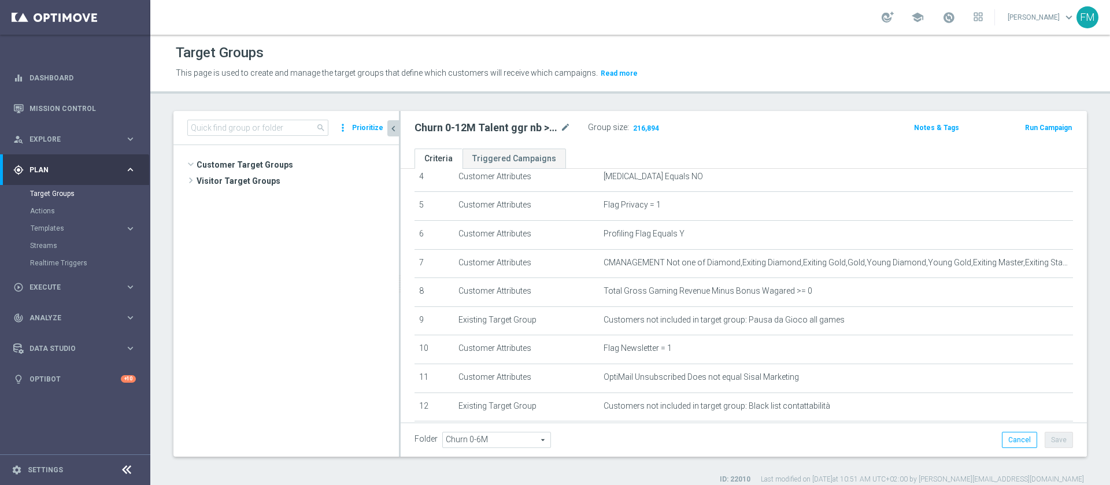
scroll to position [461, 0]
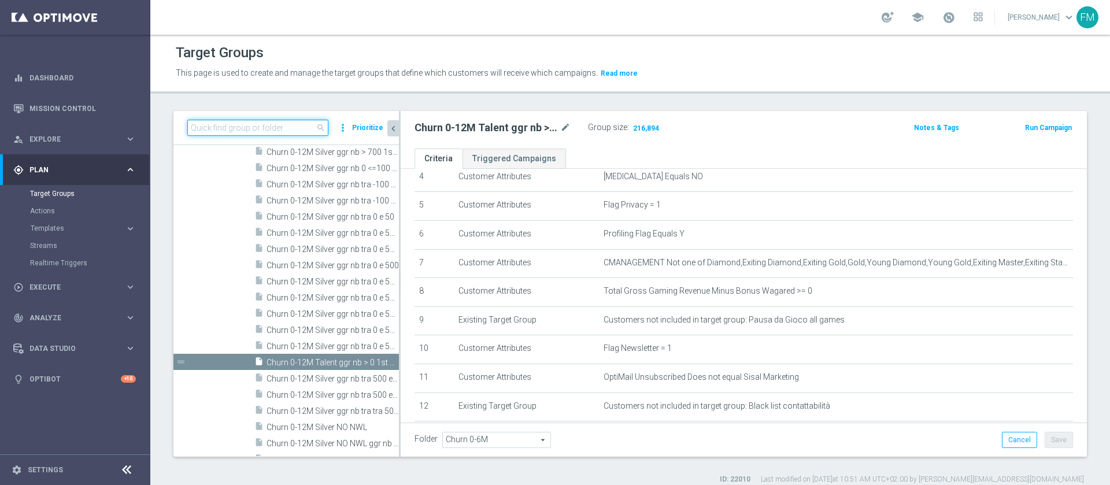
click at [289, 131] on input at bounding box center [257, 128] width 141 height 16
paste input "Giocanti Master low M-1 non Active mtd"
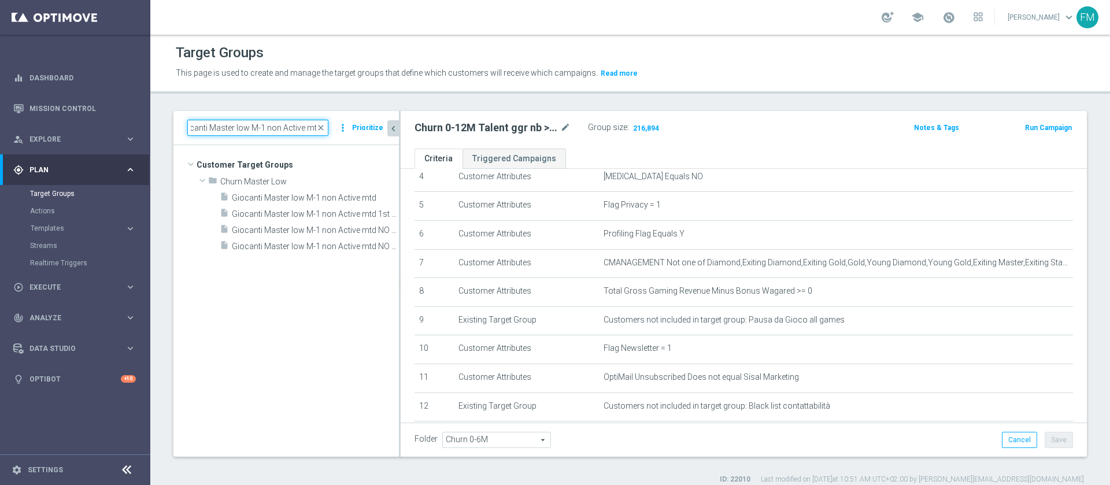
scroll to position [0, 0]
type input "Giocanti Master low M-1 non Active mtd"
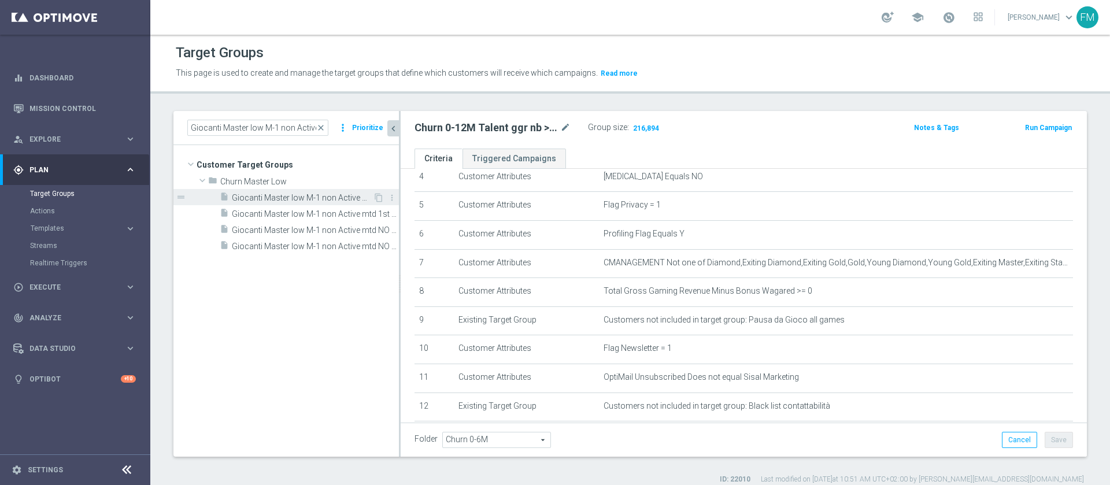
click at [305, 193] on span "Giocanti Master low M-1 non Active mtd" at bounding box center [302, 198] width 141 height 10
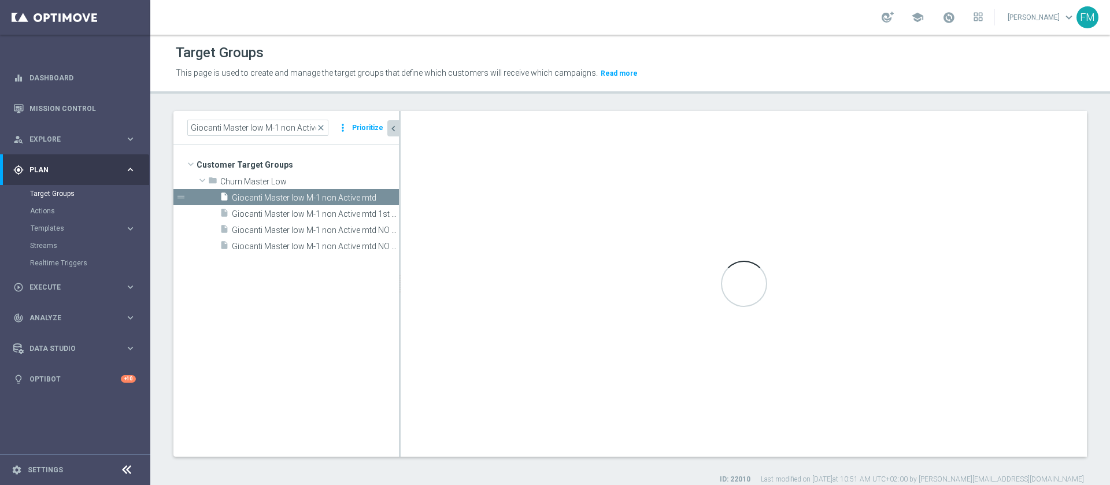
type input "Churn Master Low"
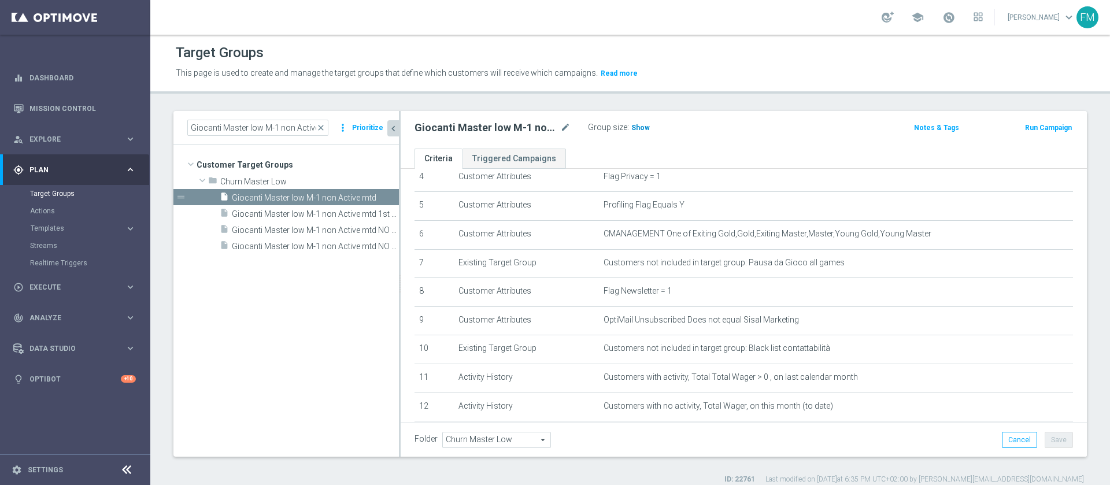
click at [645, 132] on h3 "Show" at bounding box center [640, 127] width 21 height 13
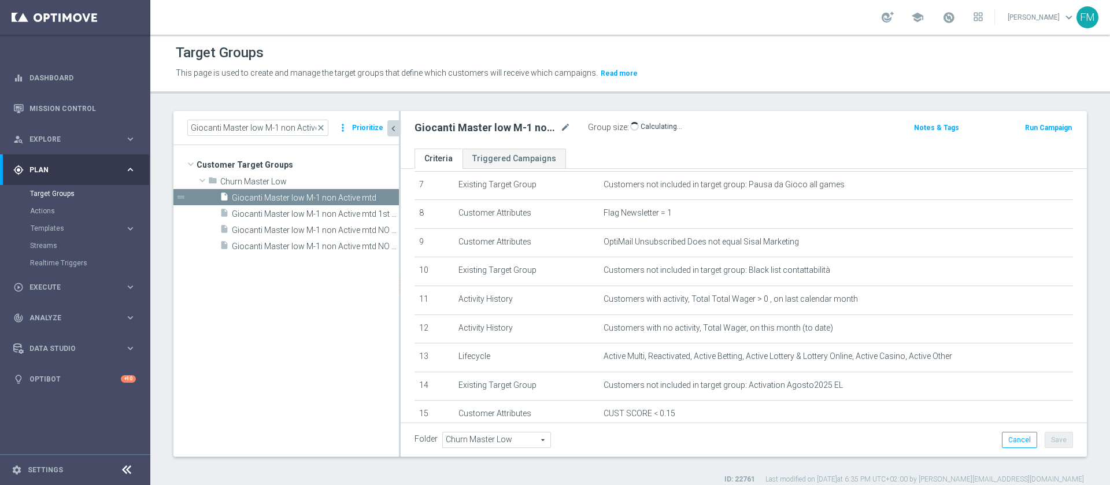
scroll to position [1, 0]
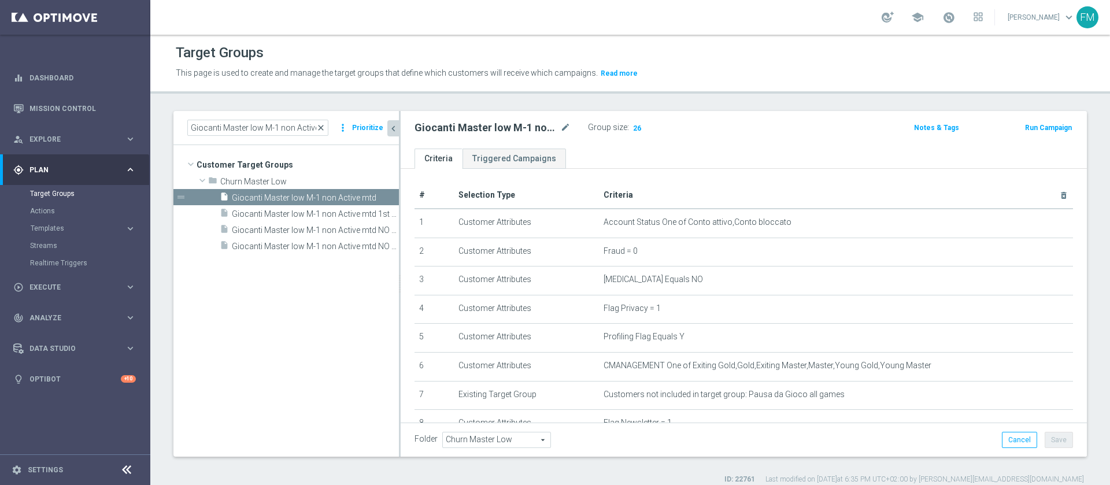
click at [321, 131] on span "close" at bounding box center [320, 127] width 9 height 9
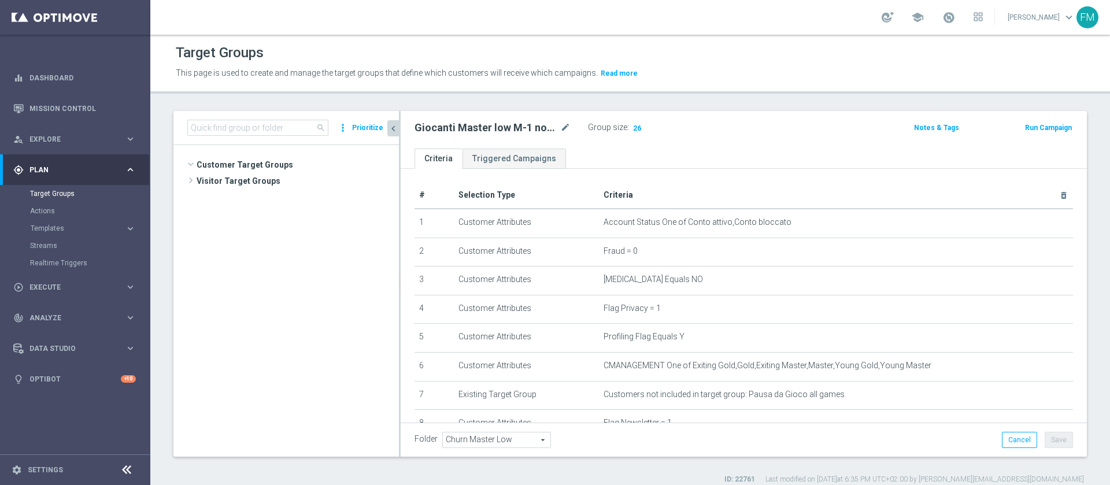
scroll to position [1393, 0]
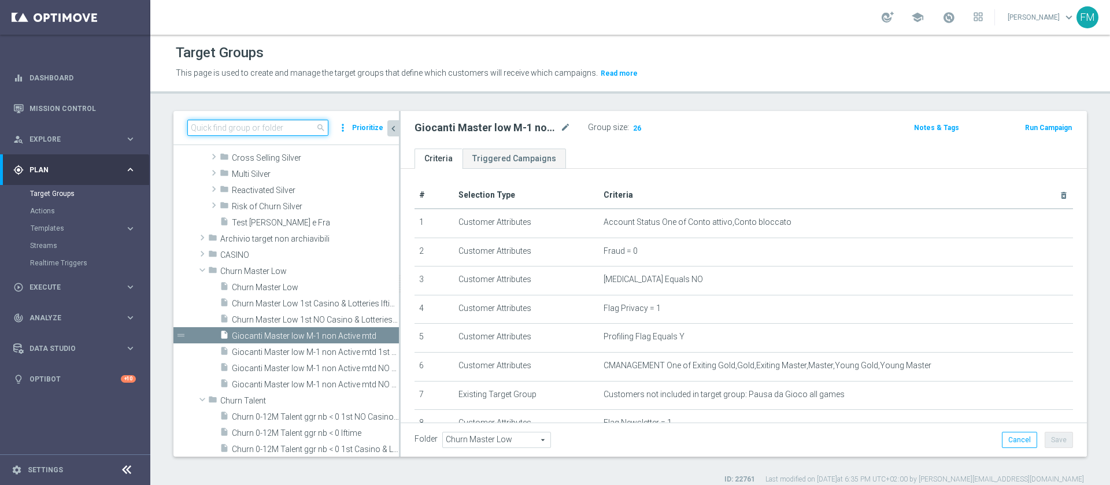
click at [277, 129] on input at bounding box center [257, 128] width 141 height 16
paste input "Churn 0-12M Talent ggr nb > 0 1st NO Sport"
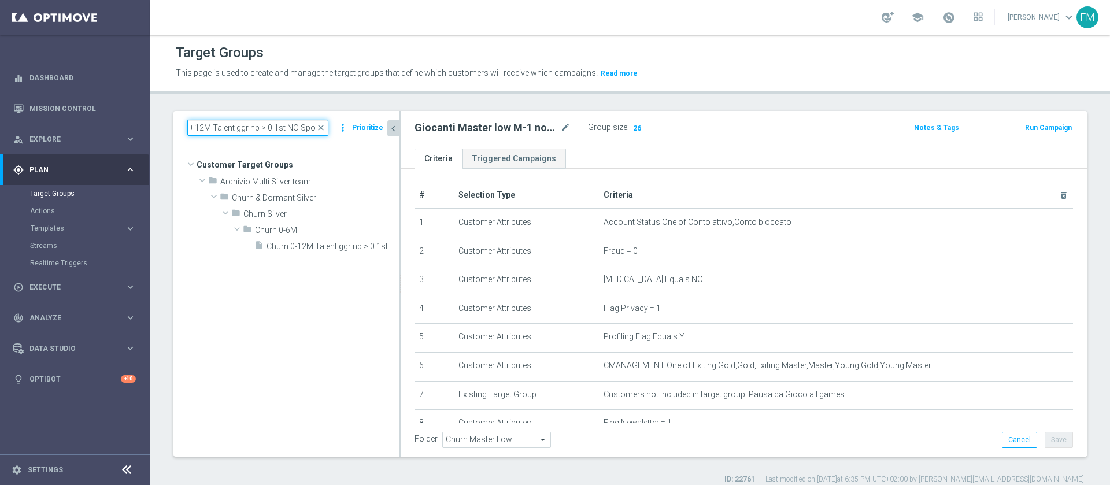
scroll to position [0, 0]
type input "Churn 0-12M Talent ggr nb > 0 1st NO Sport"
click at [309, 245] on span "Churn 0-12M Talent ggr nb > 0 1st NO Sport" at bounding box center [320, 247] width 106 height 10
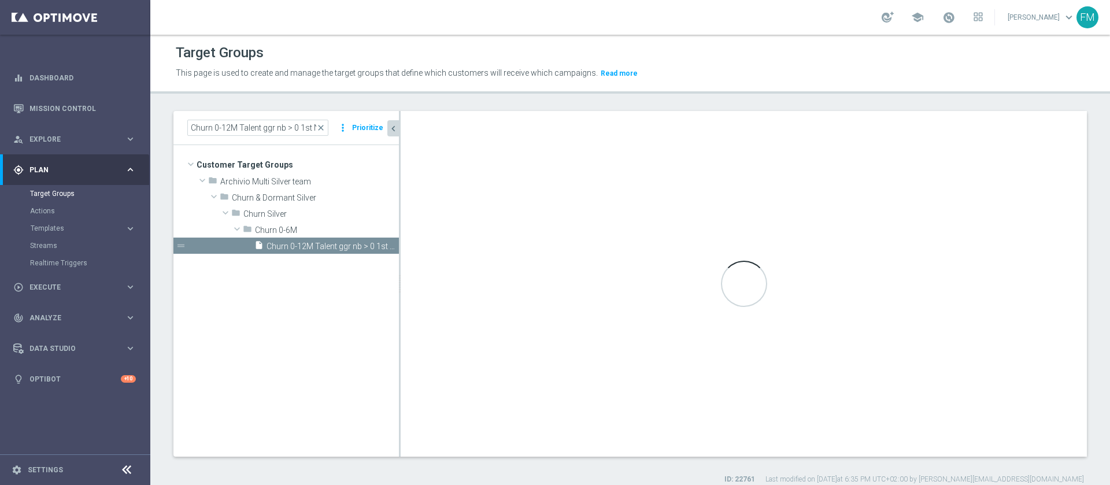
type input "Churn 0-6M"
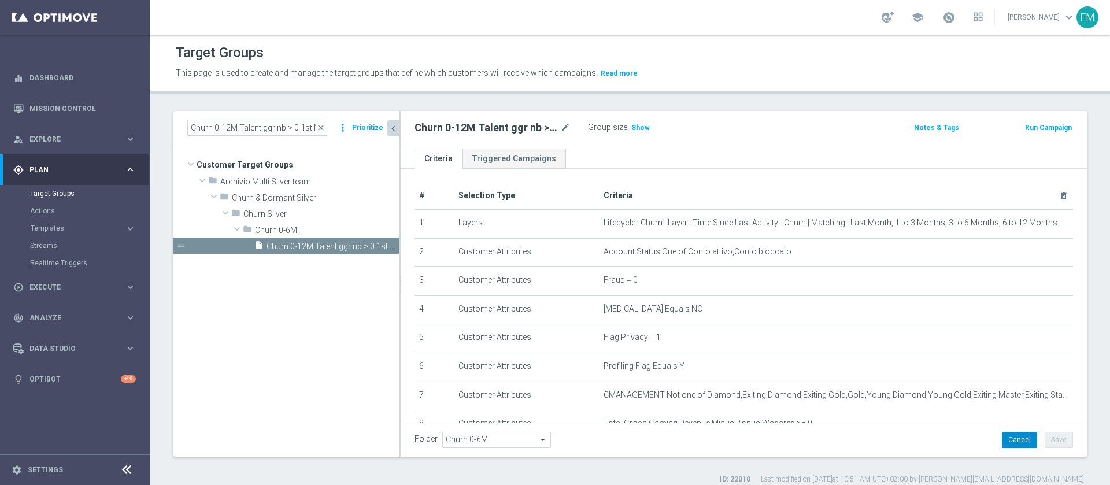
click at [1005, 441] on button "Cancel" at bounding box center [1019, 440] width 35 height 16
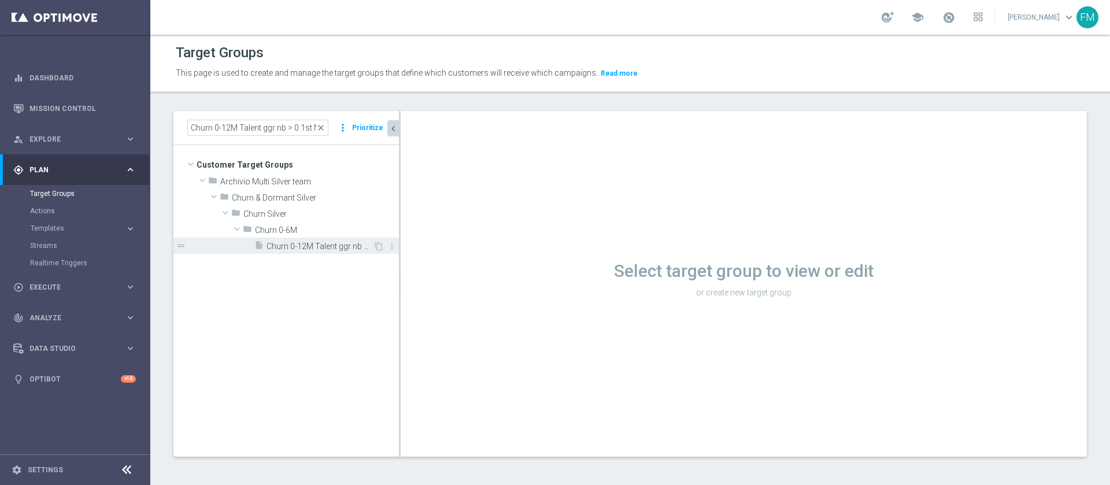
click at [321, 247] on span "Churn 0-12M Talent ggr nb > 0 1st NO Sport" at bounding box center [320, 247] width 106 height 10
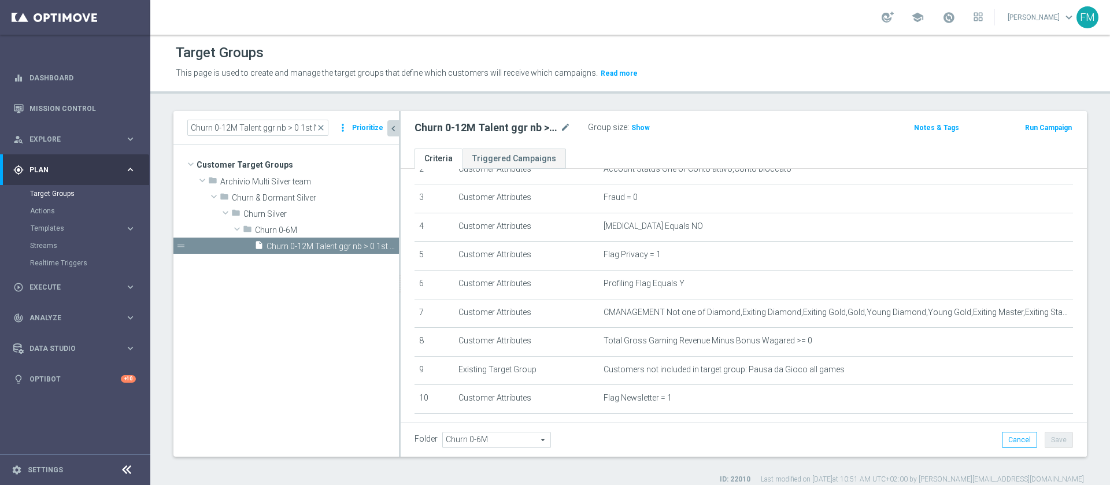
scroll to position [82, 0]
click at [325, 126] on span "close" at bounding box center [320, 127] width 9 height 9
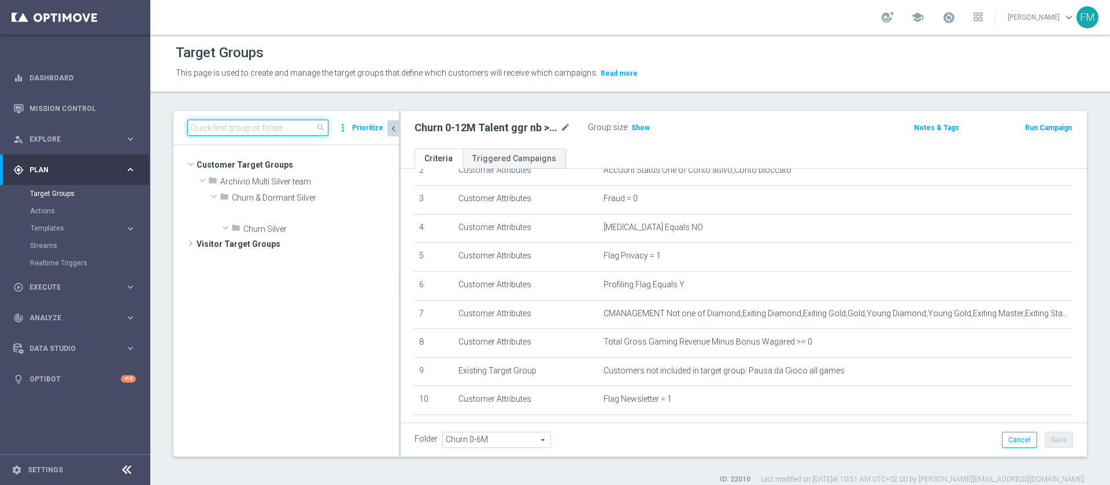
scroll to position [461, 0]
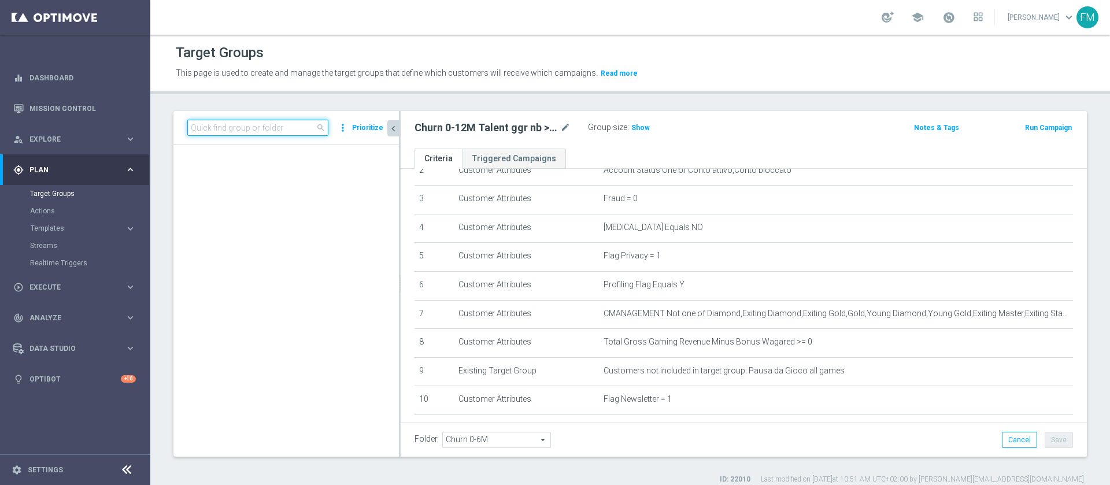
click at [282, 128] on input at bounding box center [257, 128] width 141 height 16
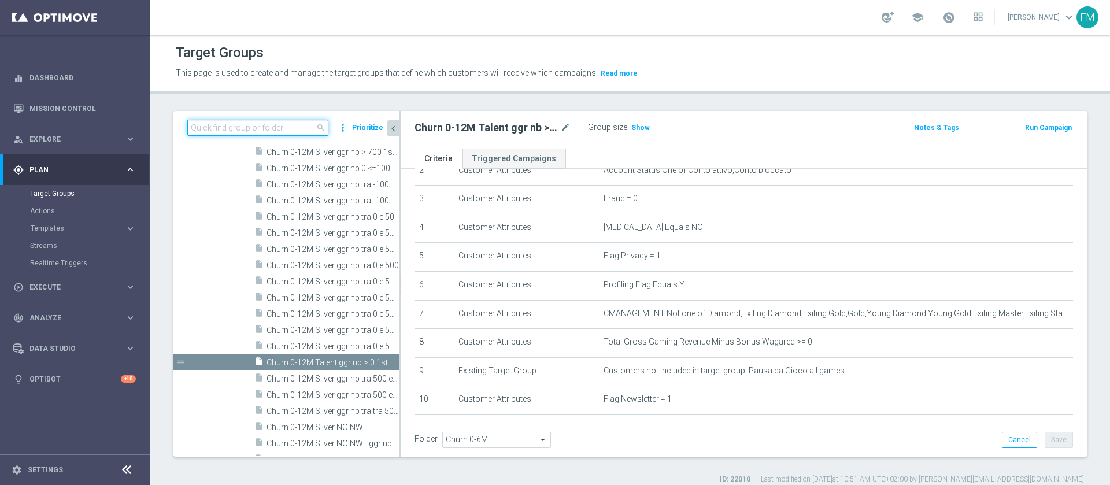
paste input "Churn 0-12M Talent ggr nb > 0 1st NO Sport"
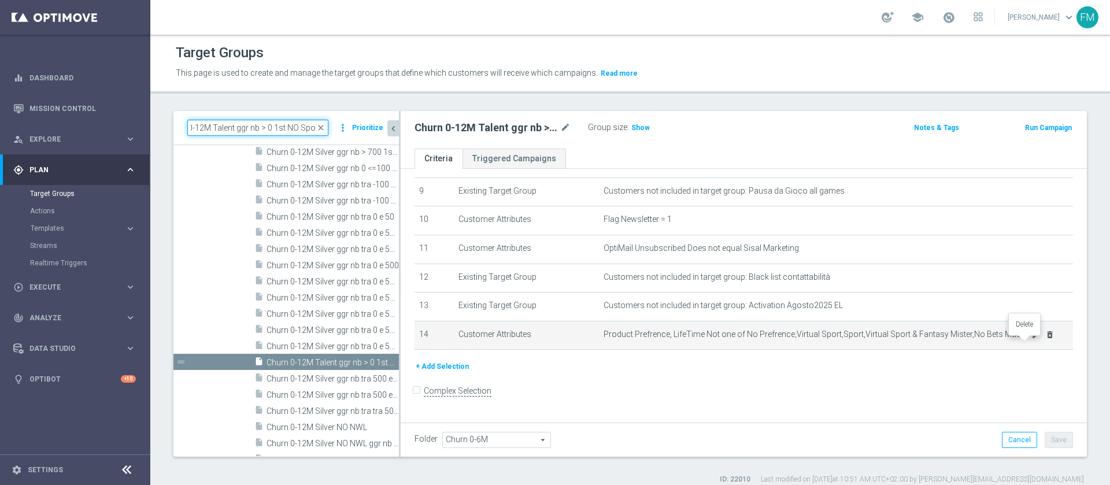
type input "Churn 0-12M Talent ggr nb > 0 1st NO Sport"
click at [1045, 339] on icon "delete_forever" at bounding box center [1049, 334] width 9 height 9
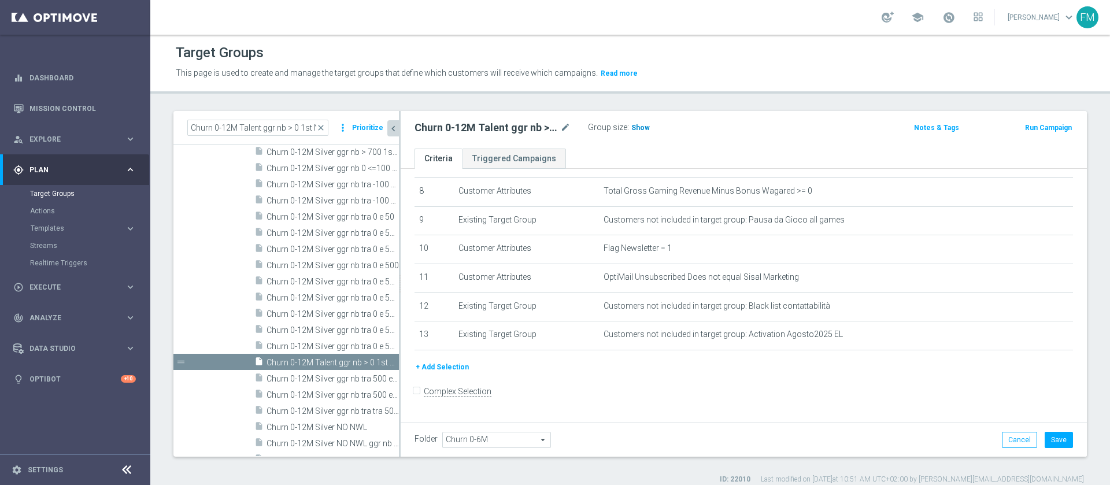
click at [638, 128] on span "Show" at bounding box center [640, 128] width 19 height 8
click at [1002, 440] on button "Cancel" at bounding box center [1019, 440] width 35 height 16
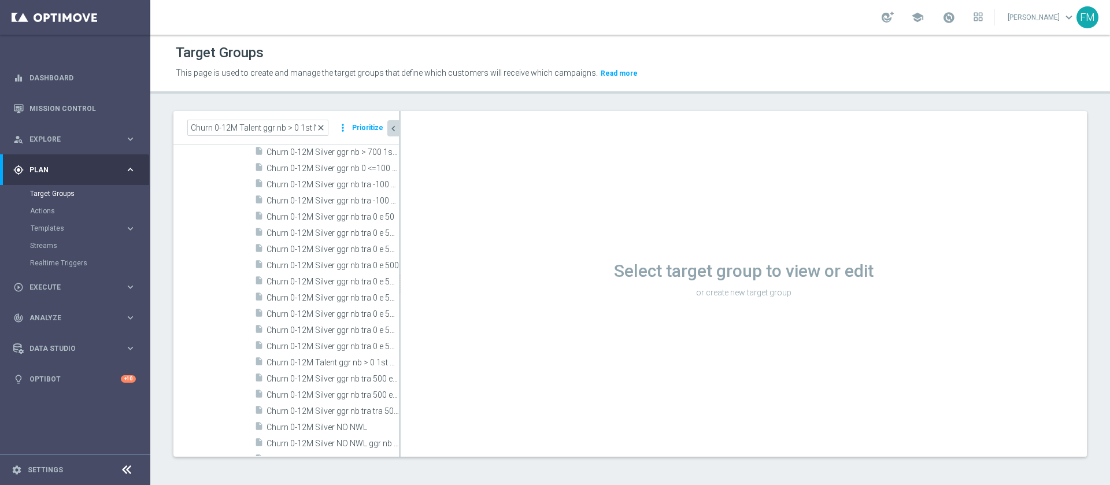
click at [325, 127] on span "close" at bounding box center [320, 127] width 9 height 9
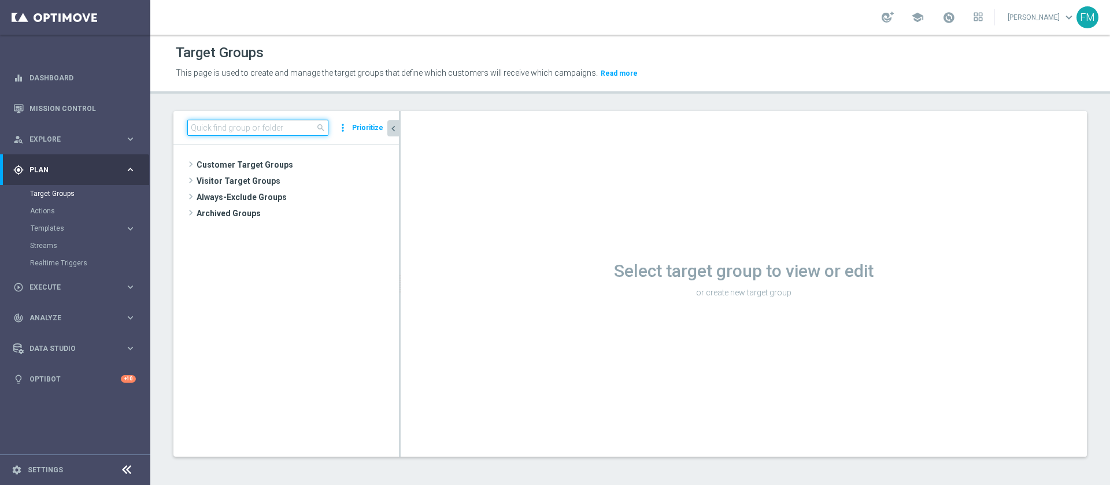
paste input "Churn 0-12M Talent ggr nb > 0 1st NO Sport"
click at [286, 127] on input at bounding box center [257, 128] width 141 height 16
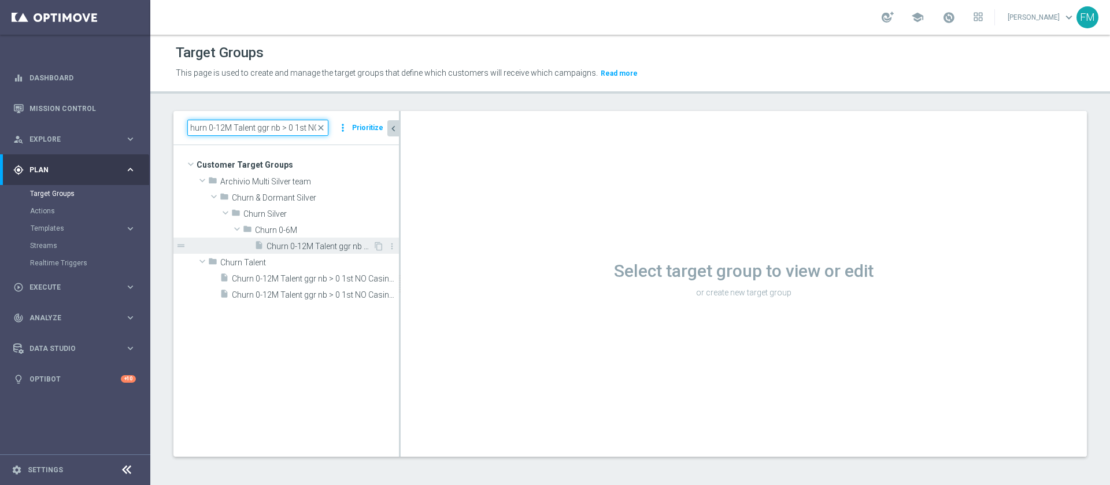
type input "Churn 0-12M Talent ggr nb > 0 1st NO"
click at [325, 250] on span "Churn 0-12M Talent ggr nb > 0 1st NO Sport" at bounding box center [320, 247] width 106 height 10
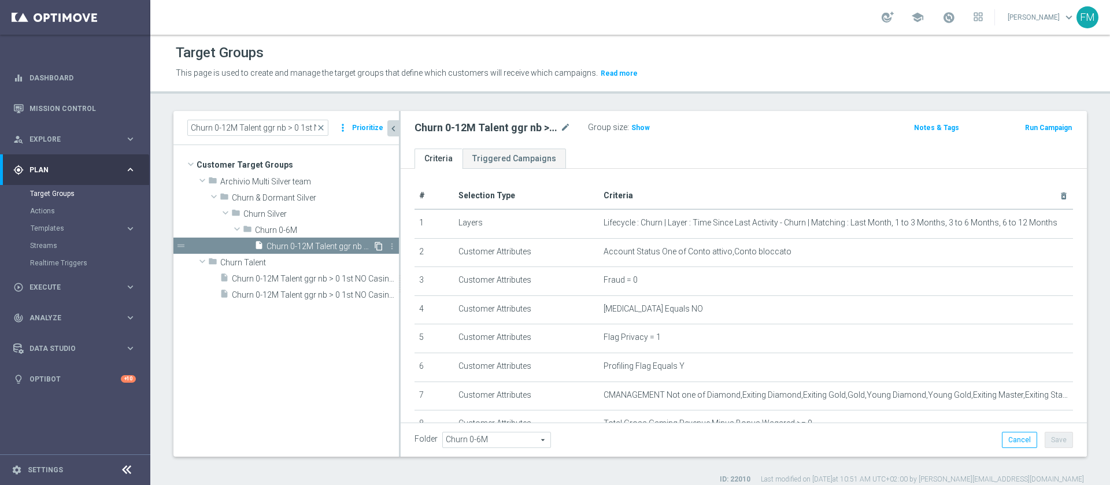
click at [378, 246] on icon "content_copy" at bounding box center [378, 246] width 9 height 9
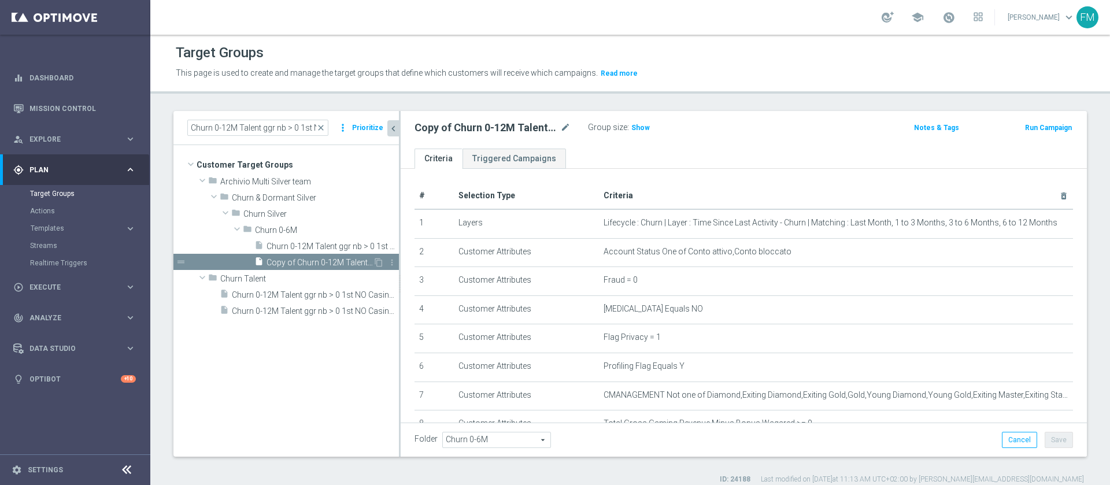
click at [337, 257] on div "insert_drive_file Copy of Churn 0-12M Talent ggr nb > 0 1st NO Sport" at bounding box center [313, 262] width 119 height 16
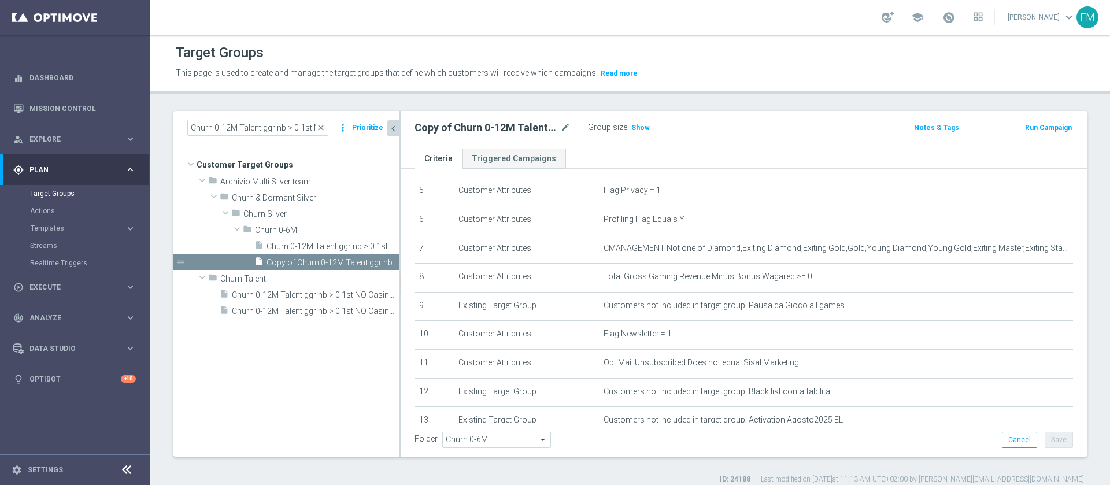
scroll to position [153, 0]
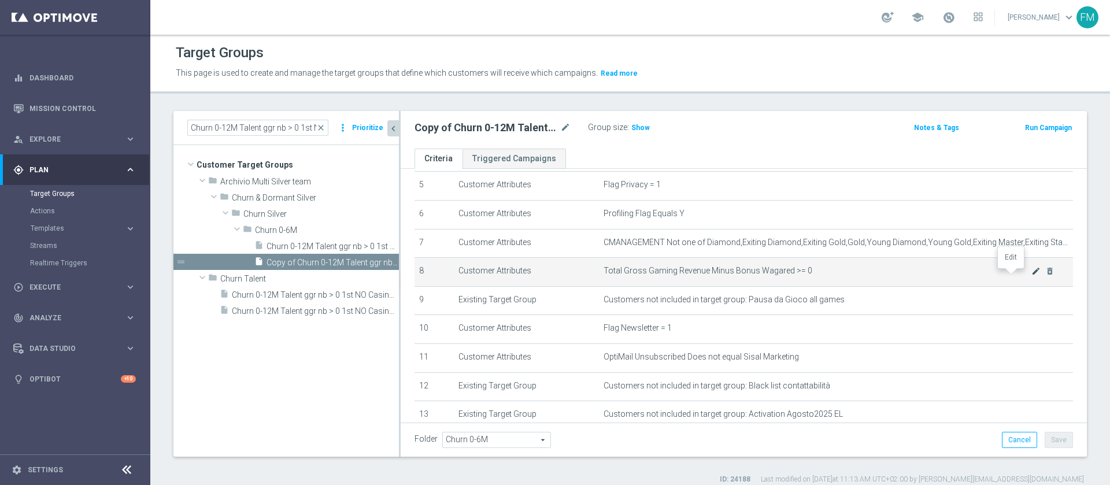
click at [1031, 276] on icon "mode_edit" at bounding box center [1035, 271] width 9 height 9
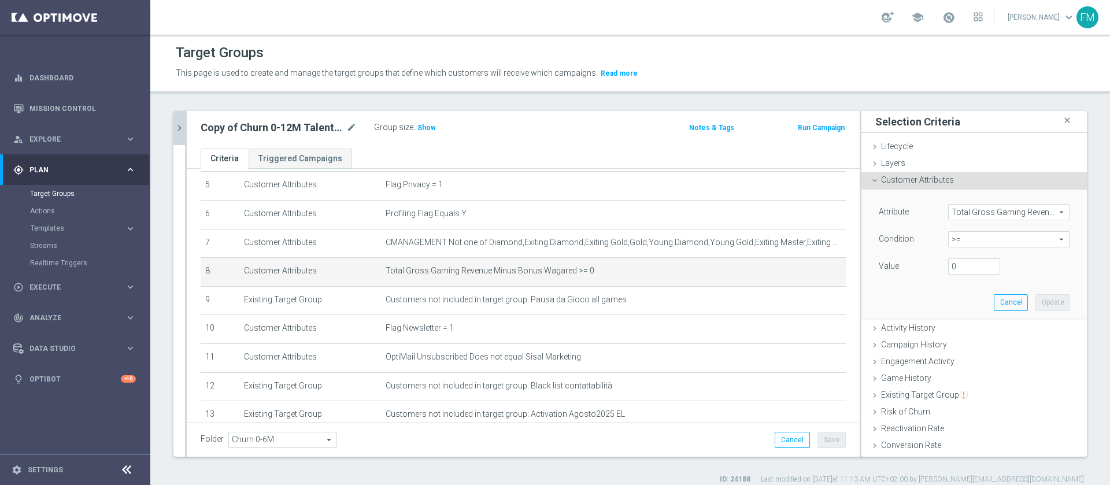
click at [989, 234] on span ">=" at bounding box center [1009, 239] width 120 height 15
click at [954, 252] on span "<" at bounding box center [1009, 256] width 110 height 9
type input "<"
click at [948, 261] on input "number" at bounding box center [974, 266] width 52 height 16
type input "0"
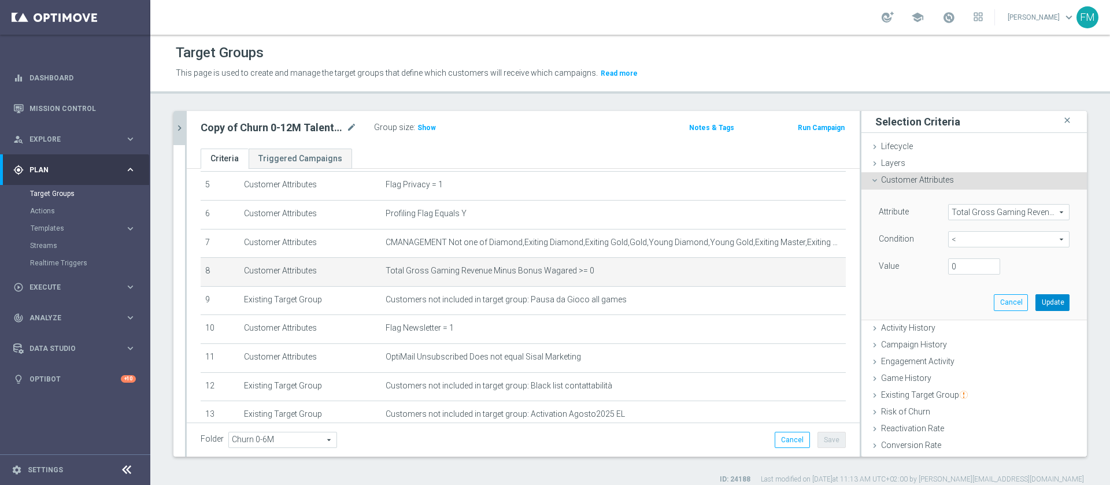
click at [1035, 296] on button "Update" at bounding box center [1052, 302] width 34 height 16
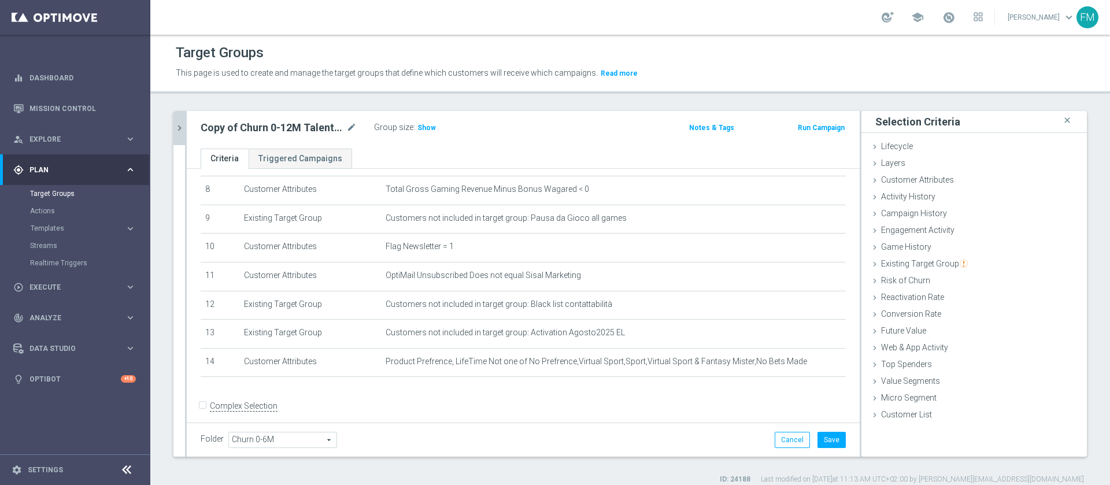
scroll to position [236, 0]
click at [818, 438] on button "Save" at bounding box center [832, 440] width 28 height 16
click at [425, 129] on span "Show" at bounding box center [426, 128] width 19 height 8
click at [352, 130] on icon "mode_edit" at bounding box center [351, 128] width 10 height 14
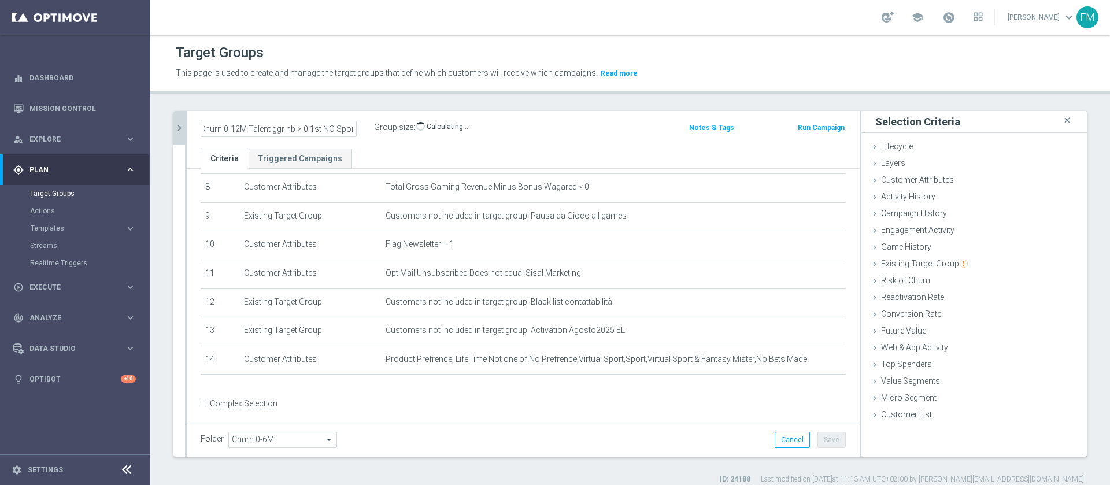
click at [234, 125] on input "Copy of Churn 0-12M Talent ggr nb > 0 1st NO Sport" at bounding box center [279, 129] width 156 height 16
type input "Churn 0-12M Talent ggr nb < 0 1st NO Sport"
click at [508, 167] on ul "Criteria Triggered Campaigns" at bounding box center [523, 159] width 673 height 20
click at [818, 432] on button "Save" at bounding box center [832, 440] width 28 height 16
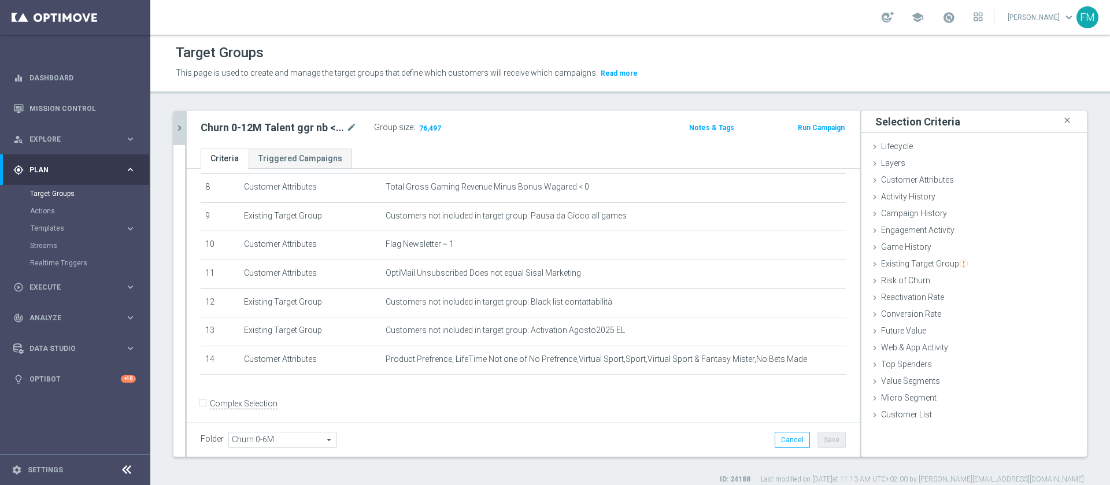
scroll to position [25, 0]
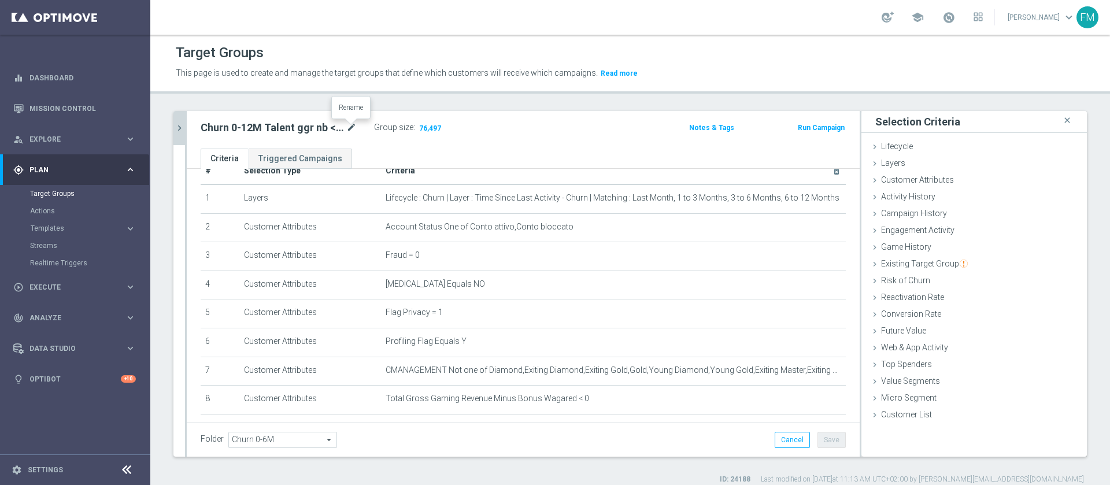
click at [346, 131] on icon "mode_edit" at bounding box center [351, 128] width 10 height 14
click at [182, 121] on button "chevron_right" at bounding box center [179, 128] width 12 height 34
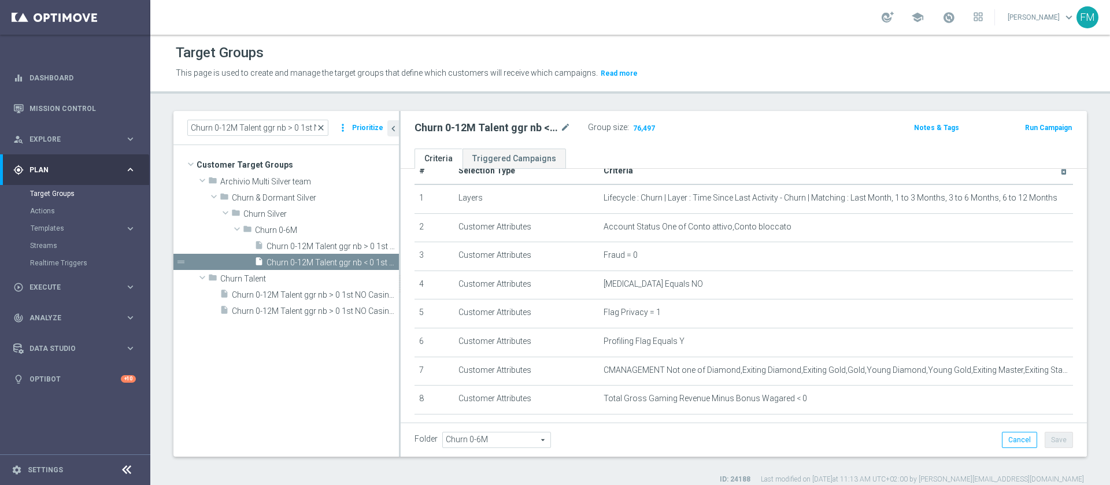
click at [324, 128] on span "close" at bounding box center [320, 127] width 9 height 9
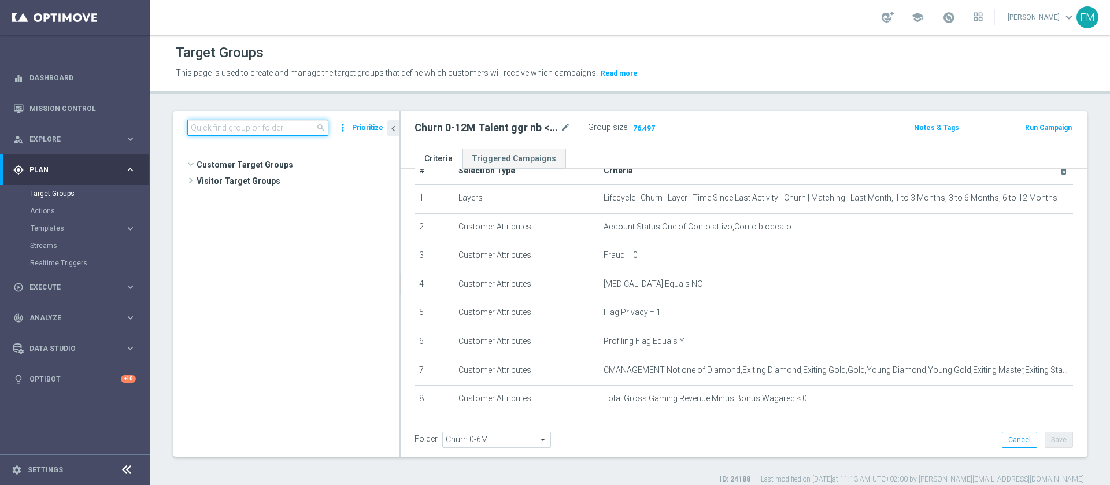
scroll to position [656, 0]
click at [290, 129] on input at bounding box center [257, 128] width 141 height 16
paste input "Churn 0-12M Talent ggr nb > 0 1st NO Sport"
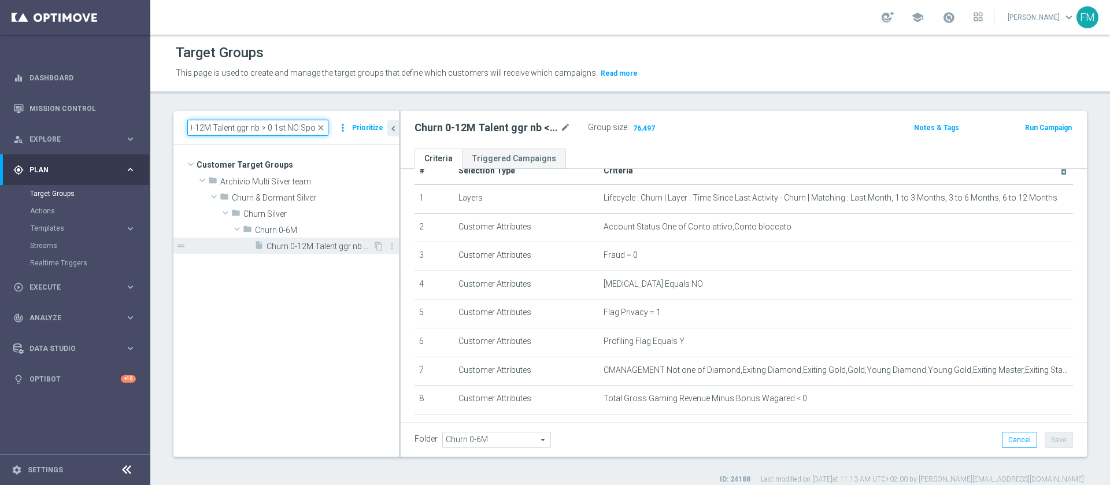
type input "Churn 0-12M Talent ggr nb > 0 1st NO Sport"
click at [319, 247] on span "Churn 0-12M Talent ggr nb > 0 1st NO Sport" at bounding box center [320, 247] width 106 height 10
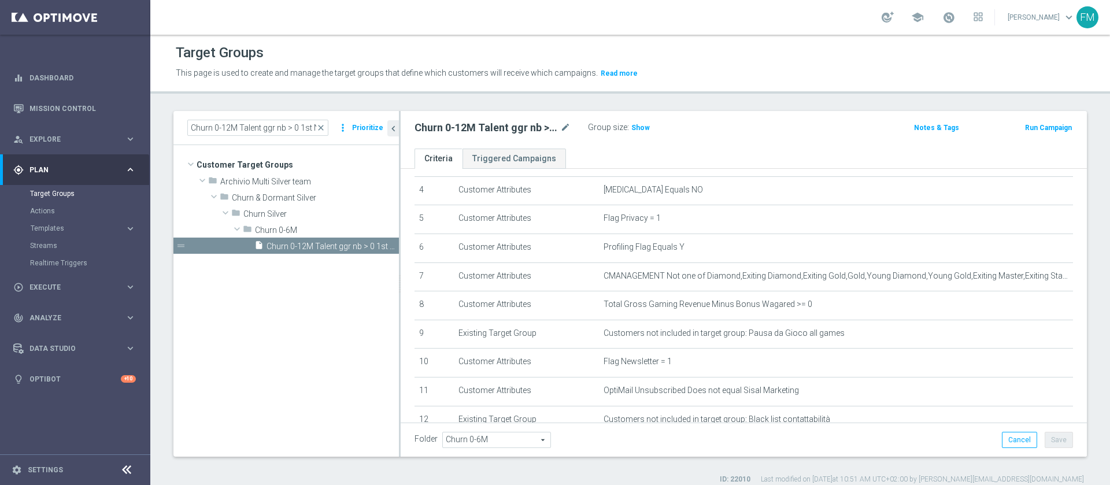
scroll to position [118, 0]
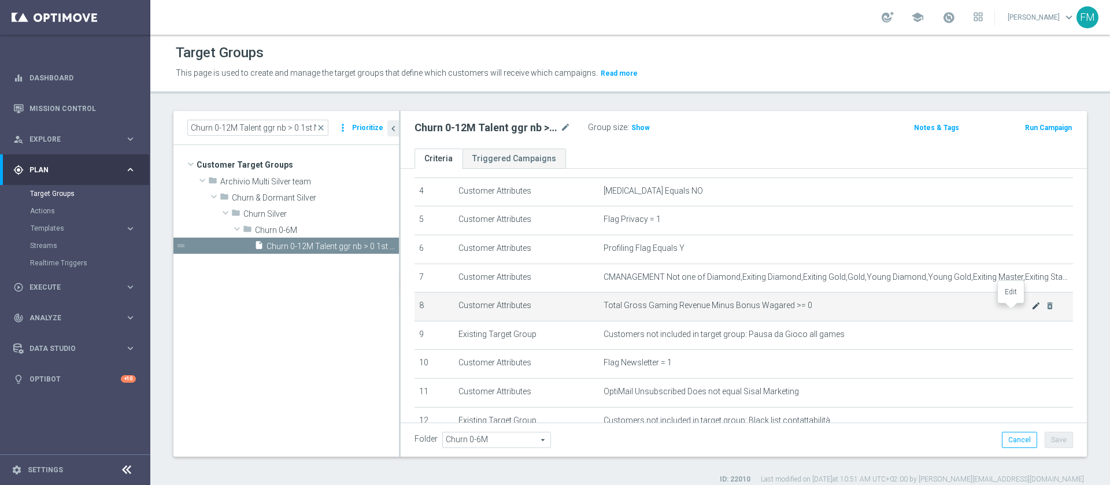
click at [1031, 310] on icon "mode_edit" at bounding box center [1035, 305] width 9 height 9
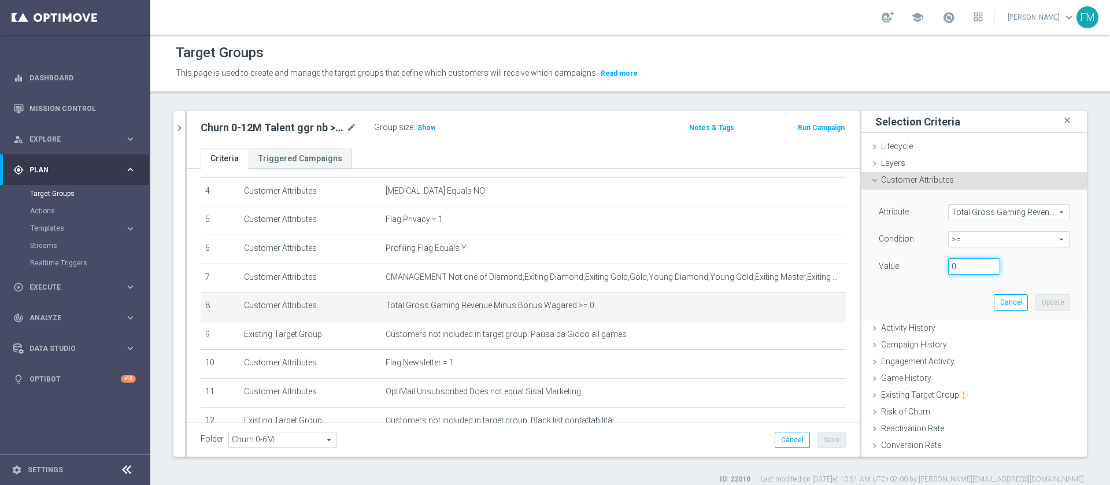
click at [948, 261] on input "0" at bounding box center [974, 266] width 52 height 16
type input "50"
click at [1035, 301] on button "Update" at bounding box center [1052, 302] width 34 height 16
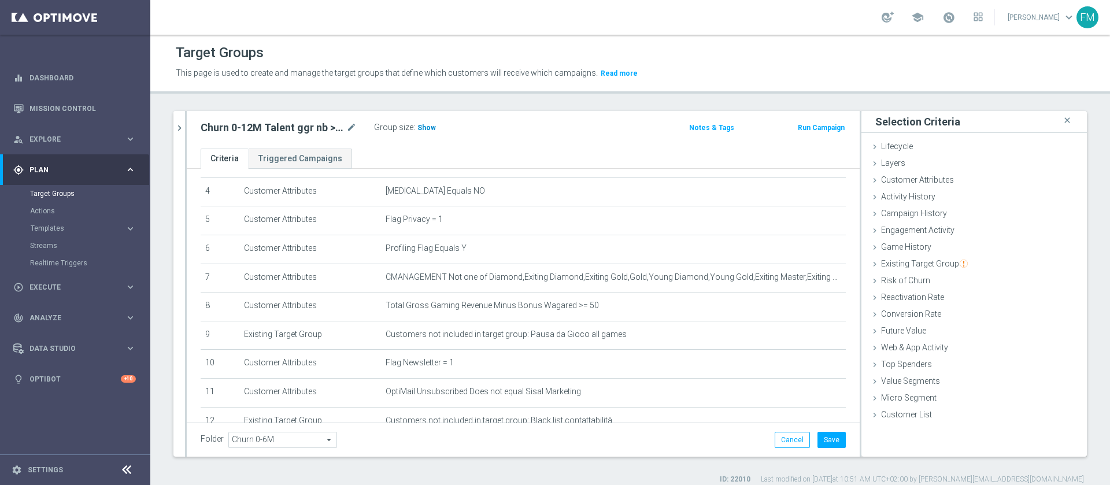
click at [431, 128] on span "Show" at bounding box center [426, 128] width 19 height 8
click at [818, 446] on button "Save" at bounding box center [832, 440] width 28 height 16
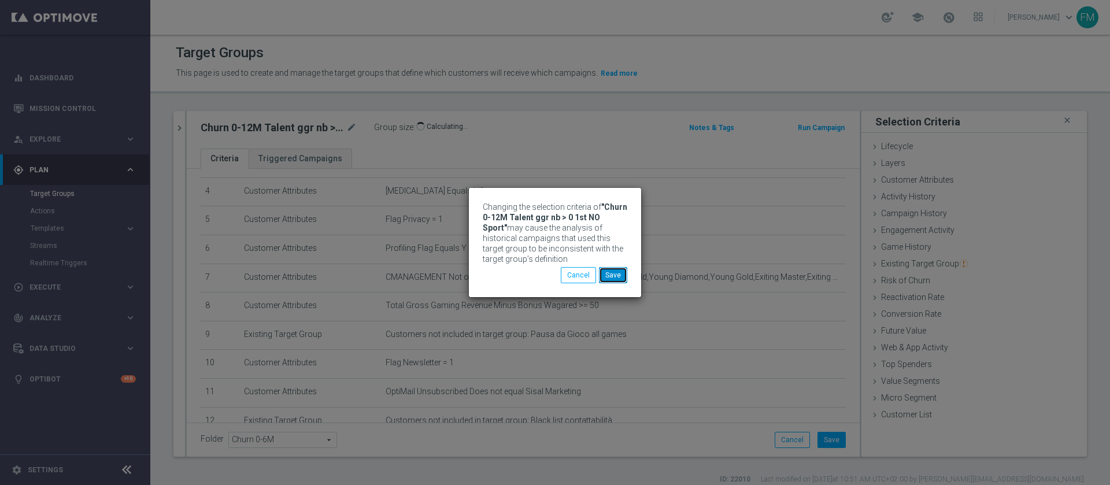
click at [608, 274] on button "Save" at bounding box center [613, 275] width 28 height 16
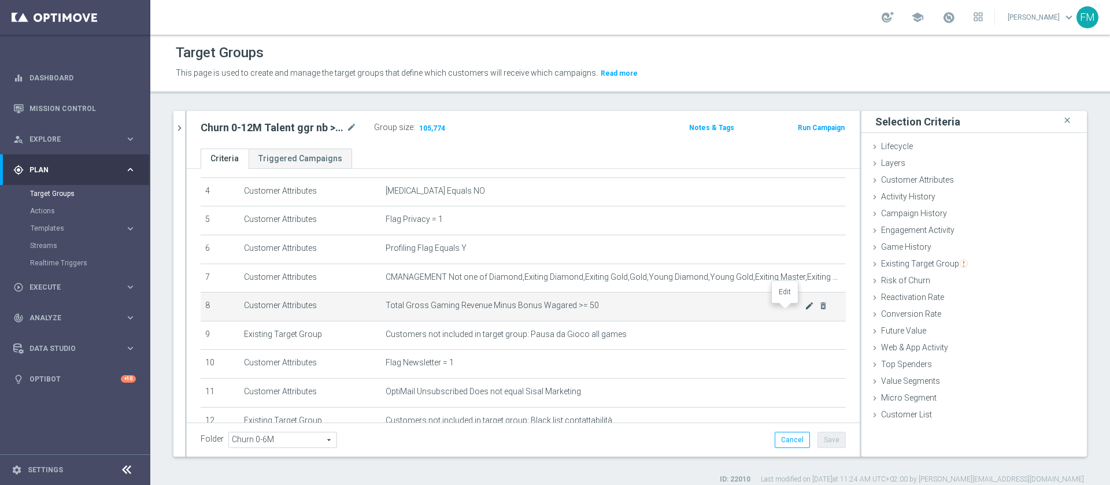
click at [805, 310] on icon "mode_edit" at bounding box center [809, 305] width 9 height 9
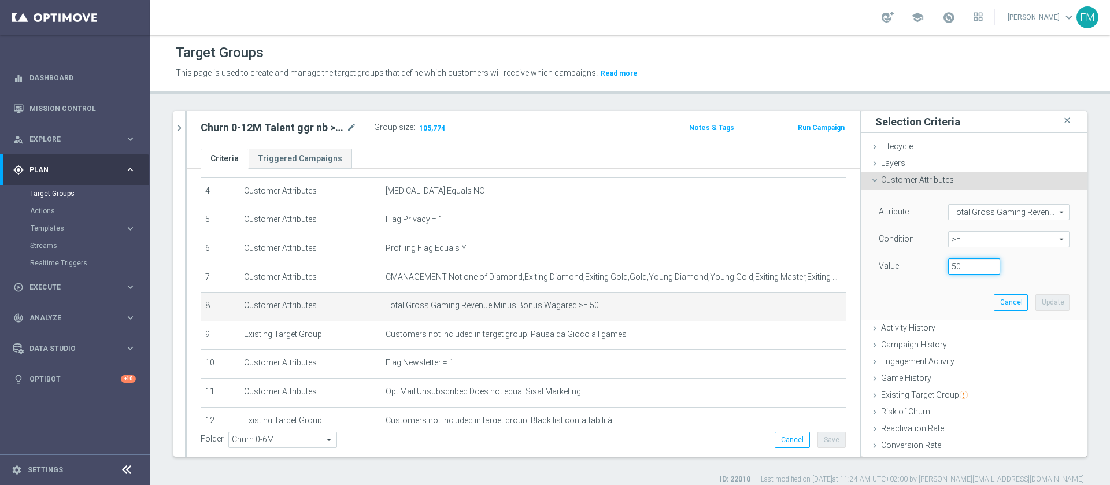
click at [948, 267] on input "50" at bounding box center [974, 266] width 52 height 16
type input "5"
type input "10"
click at [1035, 299] on button "Update" at bounding box center [1052, 302] width 34 height 16
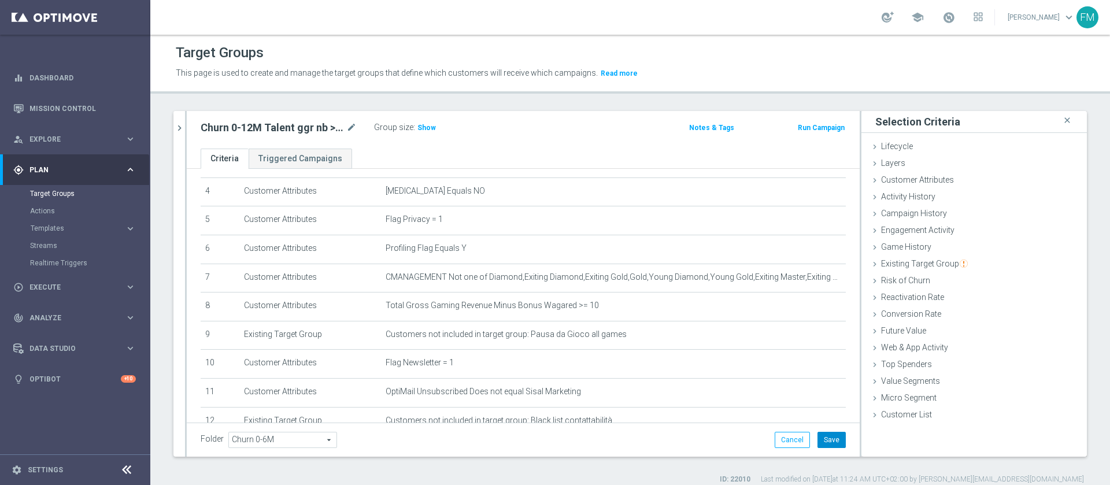
click at [823, 443] on button "Save" at bounding box center [832, 440] width 28 height 16
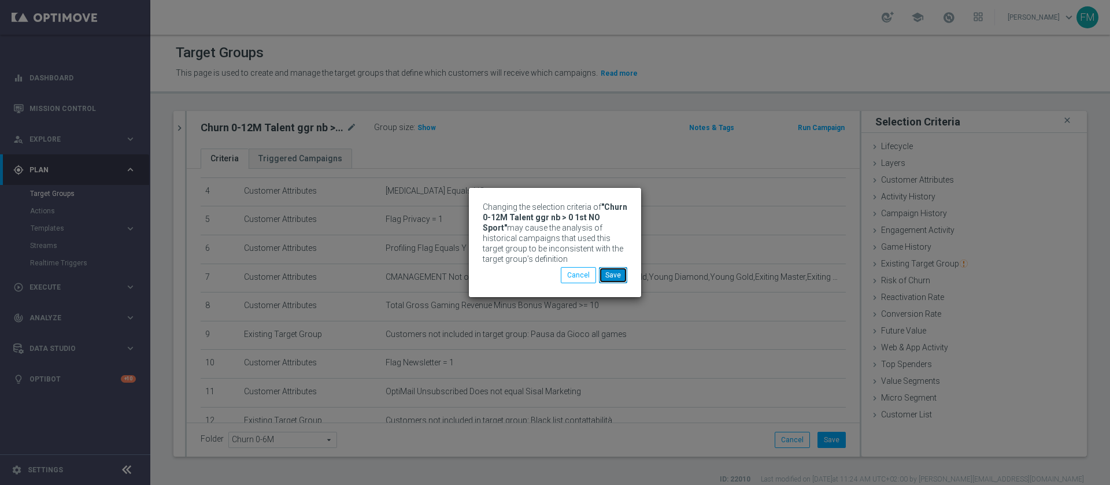
click at [616, 274] on button "Save" at bounding box center [613, 275] width 28 height 16
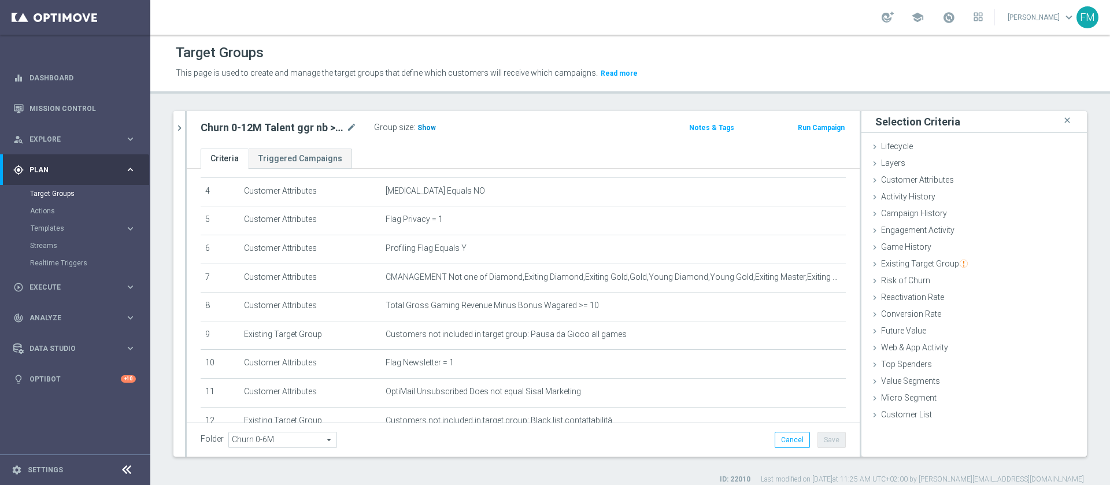
click at [431, 125] on span "Show" at bounding box center [426, 128] width 19 height 8
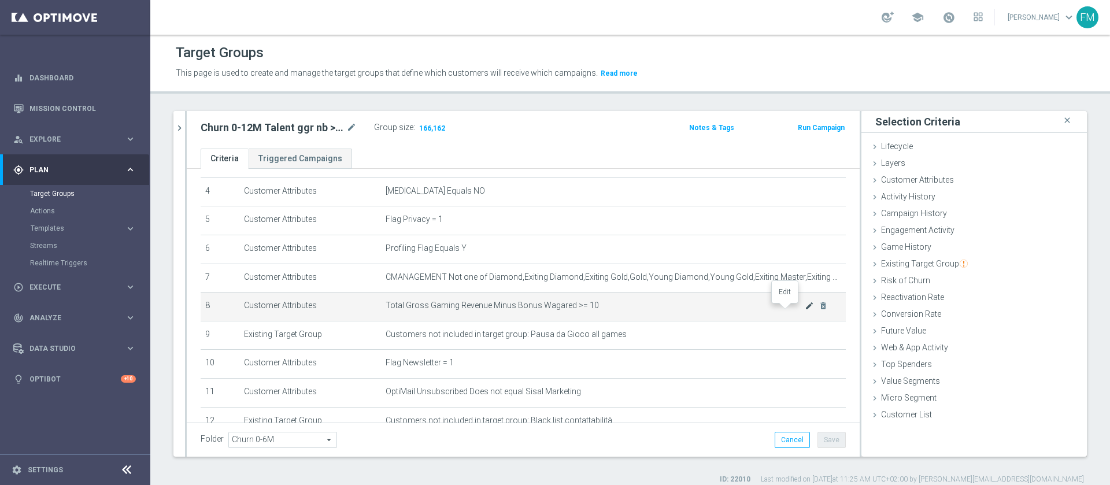
click at [805, 308] on icon "mode_edit" at bounding box center [809, 305] width 9 height 9
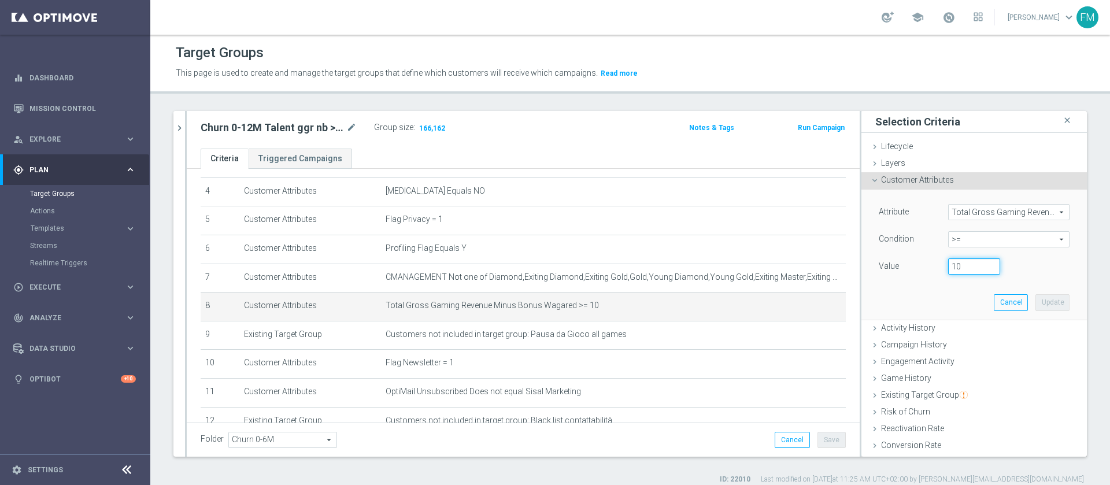
click at [948, 265] on input "10" at bounding box center [974, 266] width 52 height 16
type input "1"
type input "20"
click at [1035, 305] on button "Update" at bounding box center [1052, 302] width 34 height 16
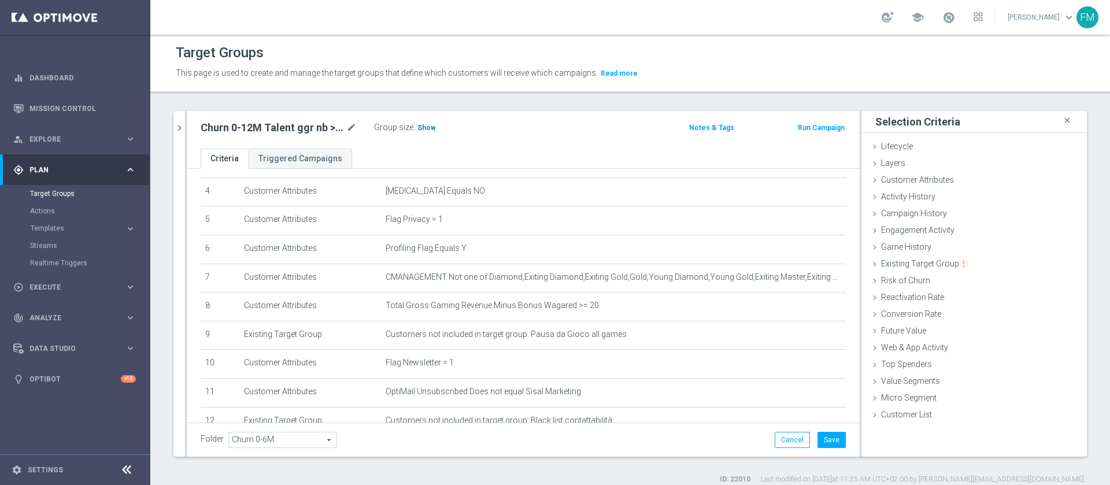
click at [423, 124] on span "Show" at bounding box center [426, 128] width 19 height 8
click at [356, 125] on icon "mode_edit" at bounding box center [351, 128] width 10 height 14
click at [306, 129] on input "Churn 0-12M Talent ggr nb > 0 1st NO Sport" at bounding box center [279, 129] width 156 height 16
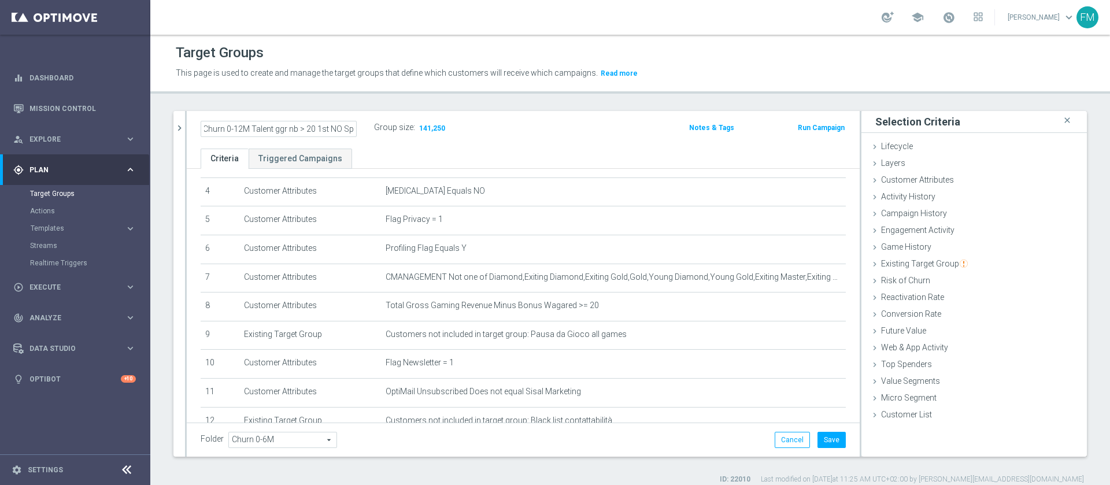
type input "Churn 0-12M Talent ggr nb > 20 1st NO Sport"
click at [597, 157] on ul "Criteria Triggered Campaigns" at bounding box center [523, 159] width 673 height 20
click at [818, 436] on button "Save" at bounding box center [832, 440] width 28 height 16
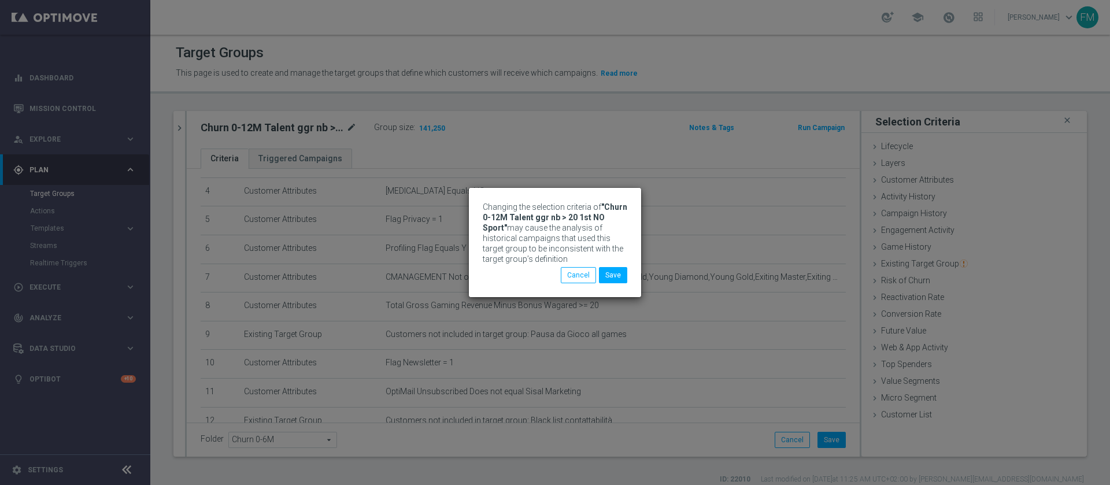
click at [349, 123] on div "Changing the selection criteria of "Churn 0-12M Talent ggr nb > 20 1st NO Sport…" at bounding box center [555, 242] width 1110 height 485
click at [612, 269] on button "Save" at bounding box center [613, 275] width 28 height 16
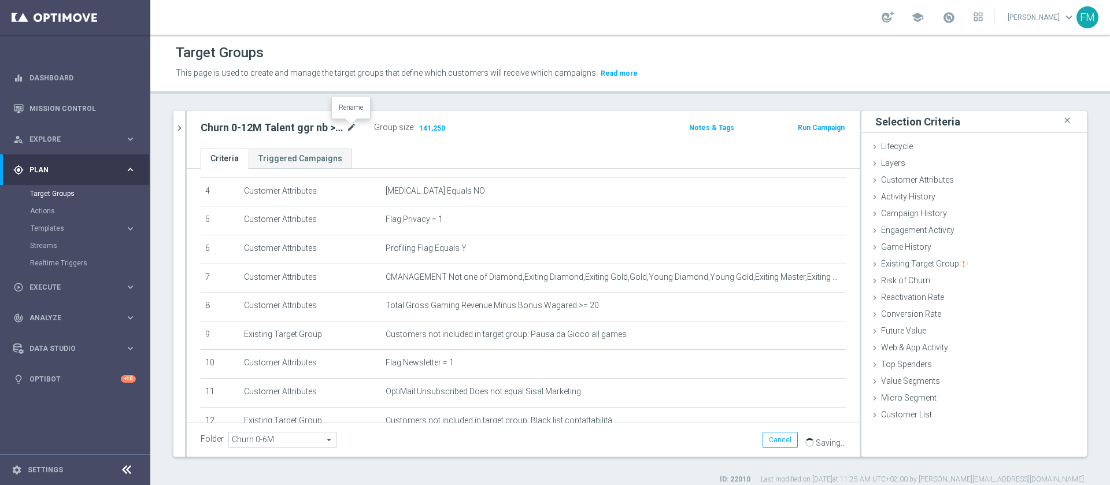
click at [349, 128] on icon "mode_edit" at bounding box center [351, 128] width 10 height 14
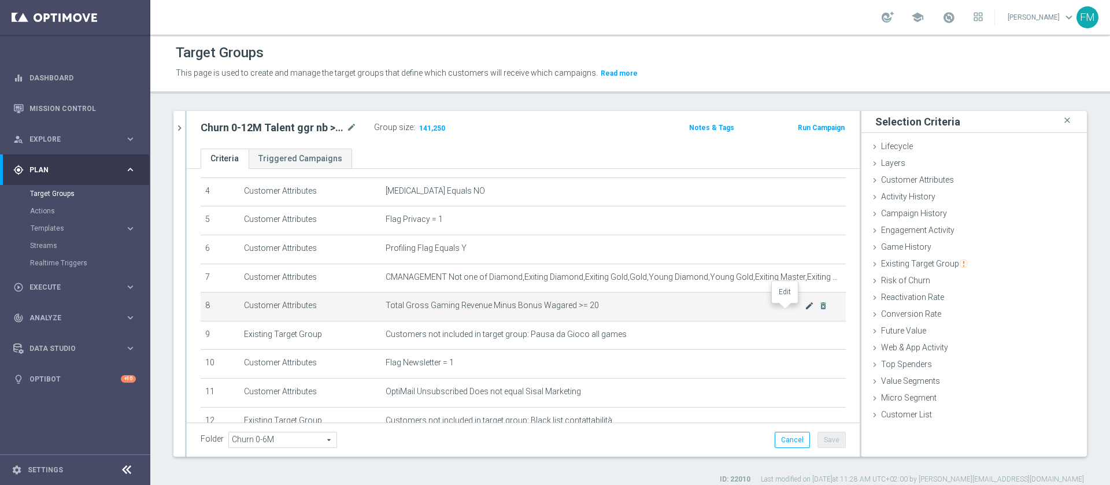
click at [805, 309] on icon "mode_edit" at bounding box center [809, 305] width 9 height 9
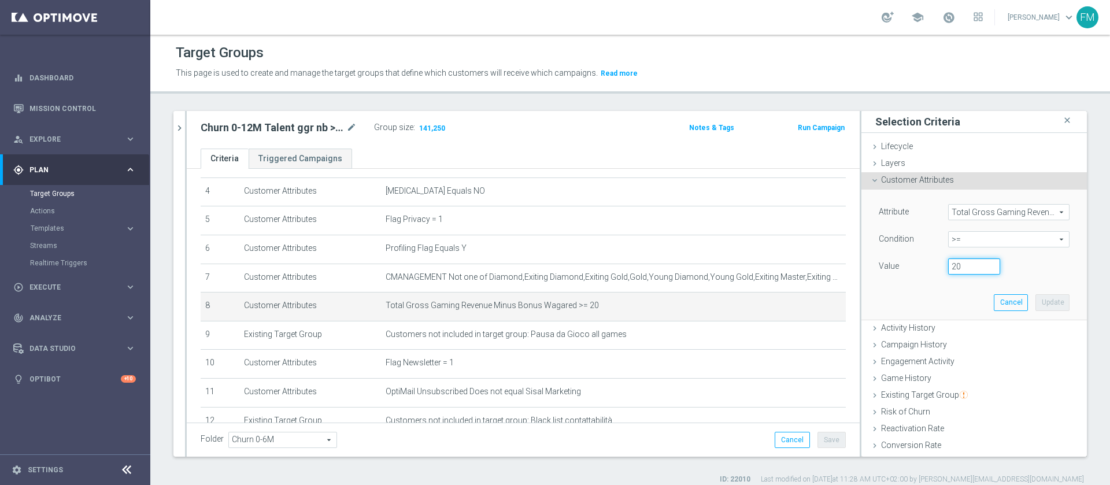
click at [956, 264] on input "20" at bounding box center [974, 266] width 52 height 16
type input "2"
type input "30"
click at [1035, 301] on button "Update" at bounding box center [1052, 302] width 34 height 16
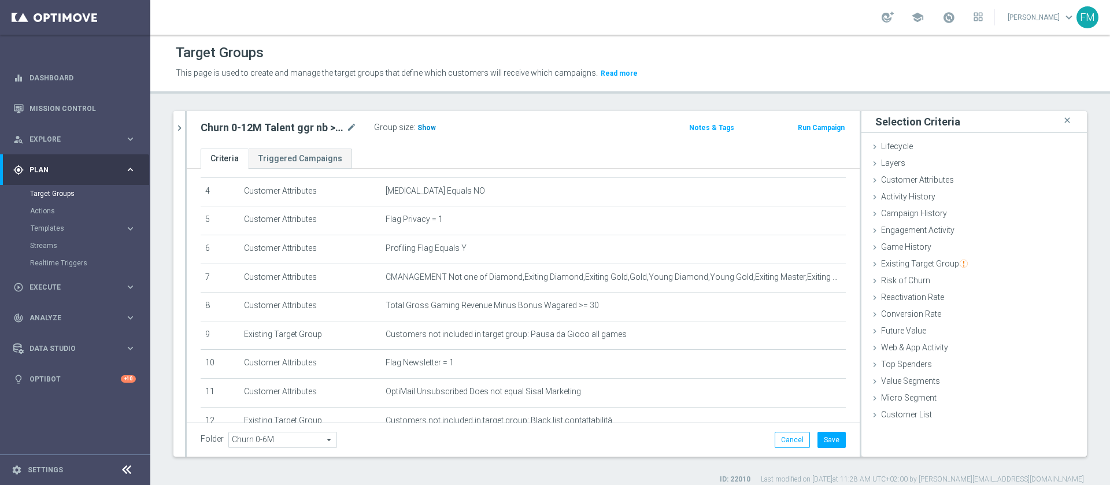
click at [426, 128] on span "Show" at bounding box center [426, 128] width 19 height 8
click at [352, 132] on icon "mode_edit" at bounding box center [351, 128] width 10 height 14
click at [301, 130] on input "Churn 0-12M Talent ggr nb > 20 1st NO Sport" at bounding box center [279, 129] width 156 height 16
type input "Churn 0-12M Talent ggr nb > 30 1st NO Sport"
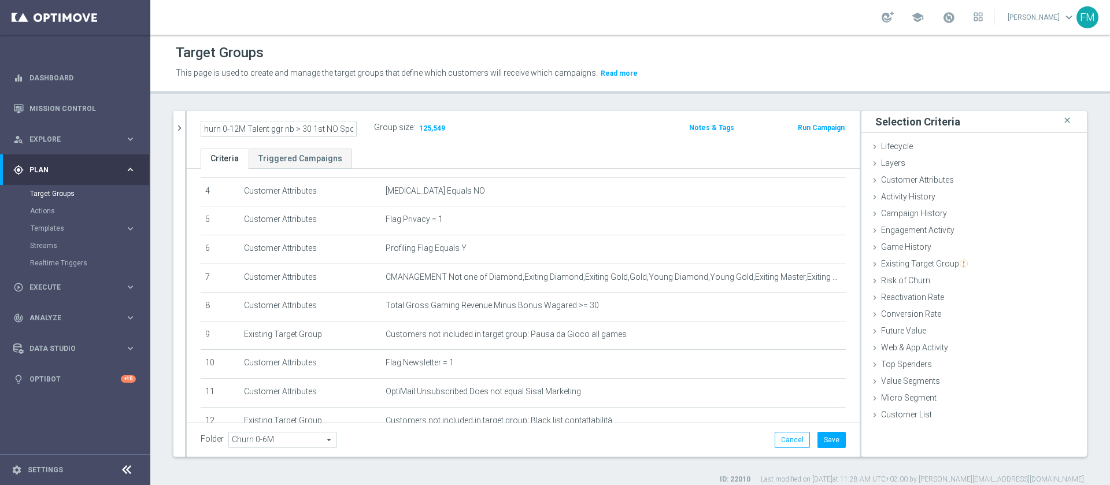
scroll to position [0, 0]
click at [585, 149] on ul "Criteria Triggered Campaigns" at bounding box center [523, 159] width 673 height 20
click at [820, 439] on button "Save" at bounding box center [832, 440] width 28 height 16
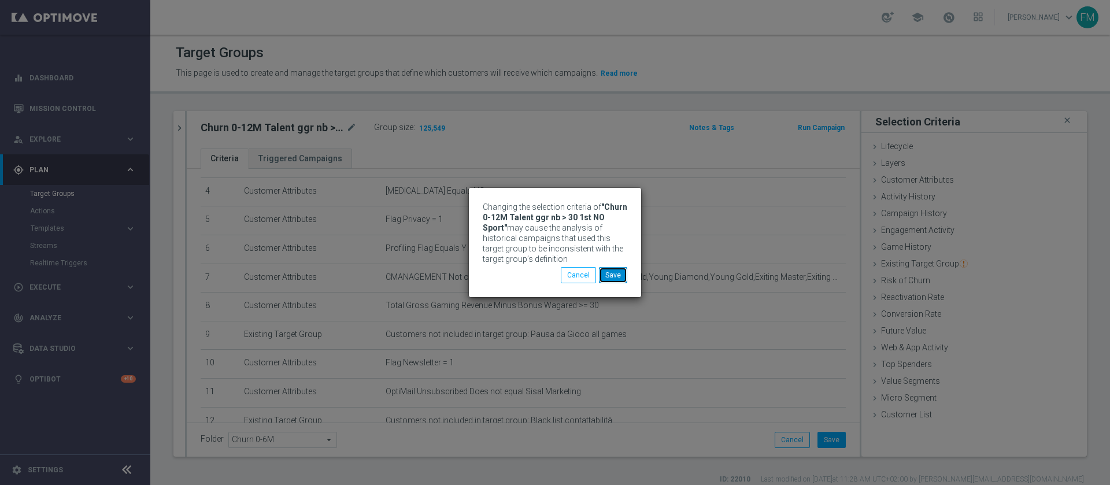
click at [618, 274] on button "Save" at bounding box center [613, 275] width 28 height 16
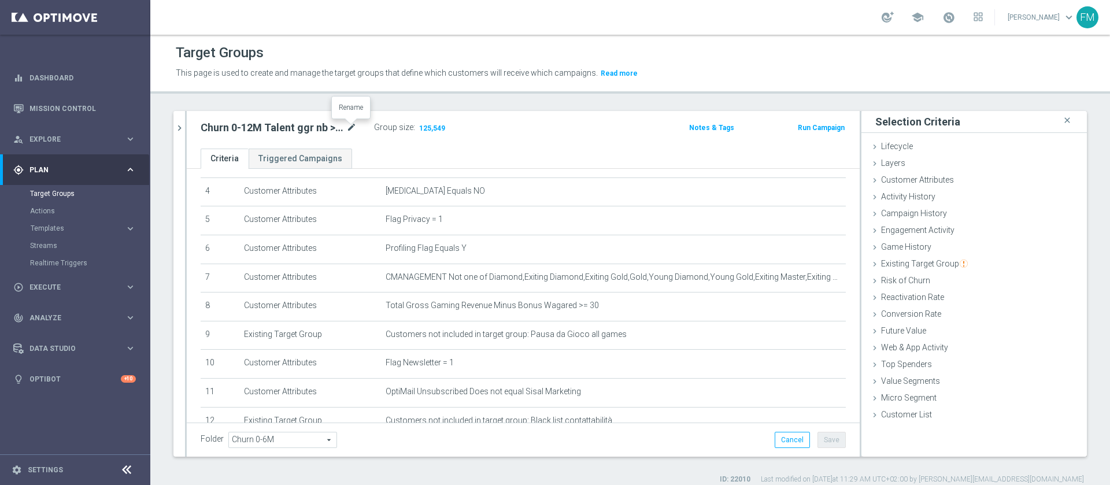
click at [353, 130] on icon "mode_edit" at bounding box center [351, 128] width 10 height 14
